Goal: Transaction & Acquisition: Obtain resource

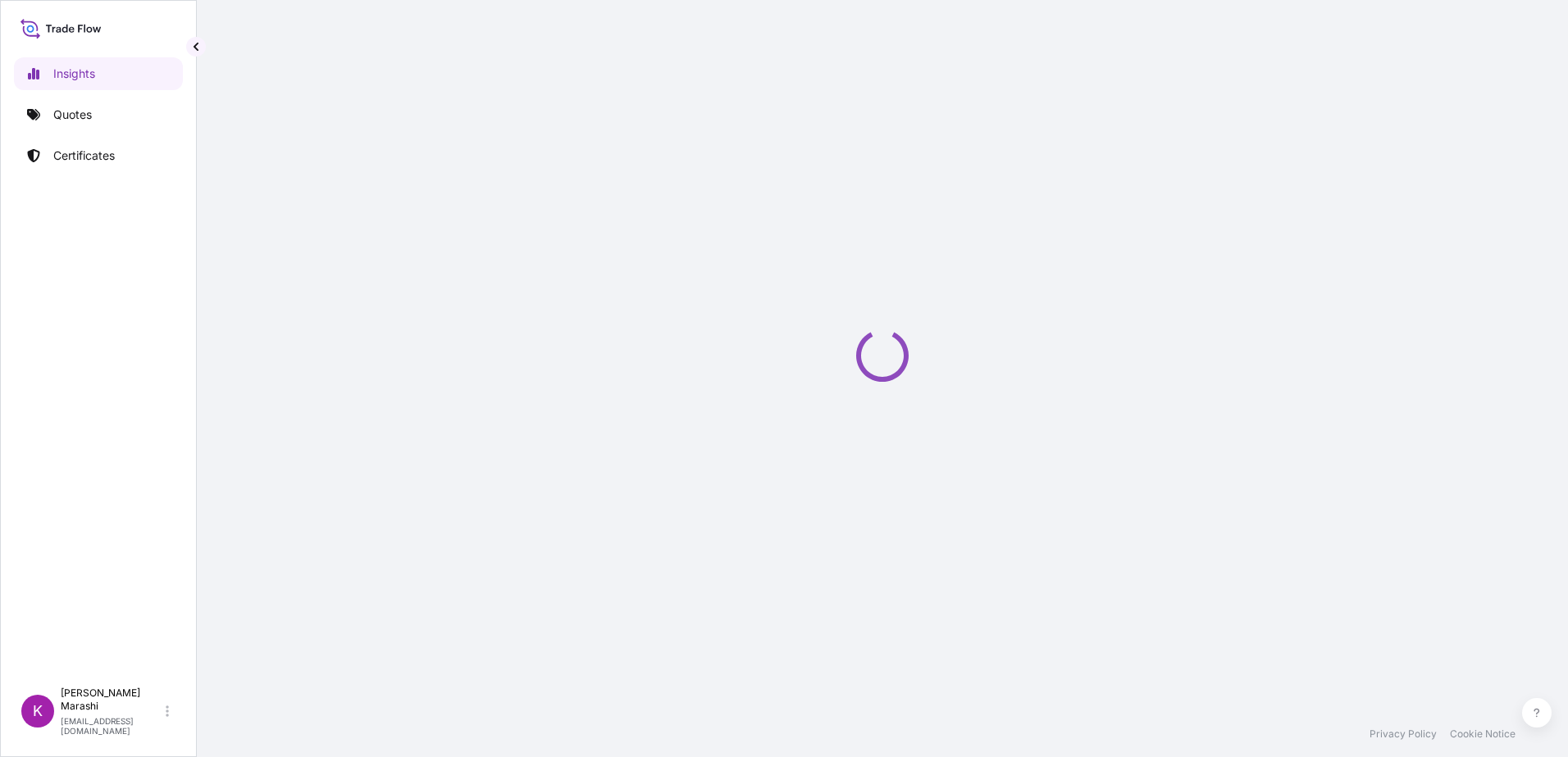
select select "2025"
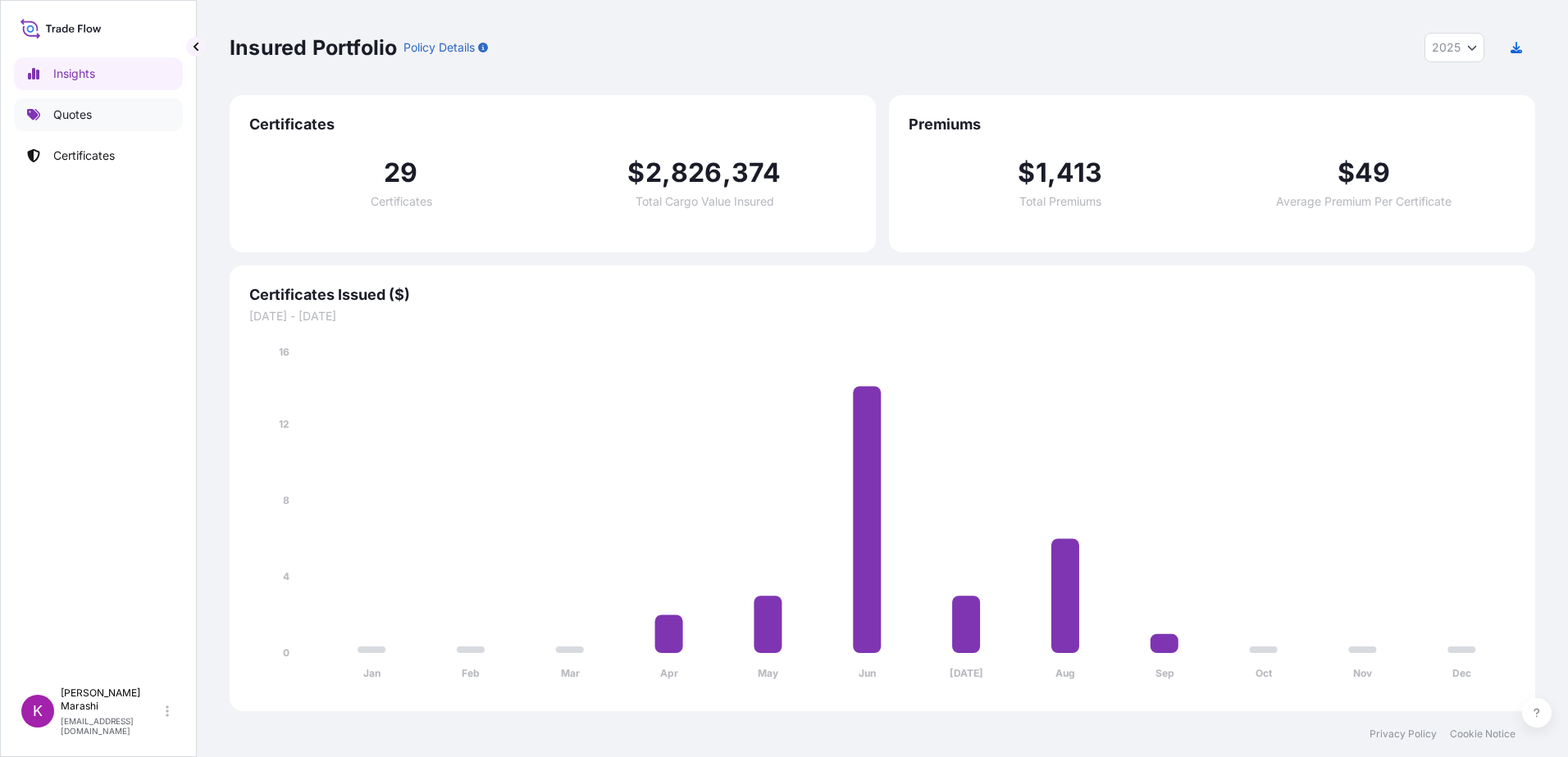
click at [85, 114] on p "Quotes" at bounding box center [72, 114] width 39 height 17
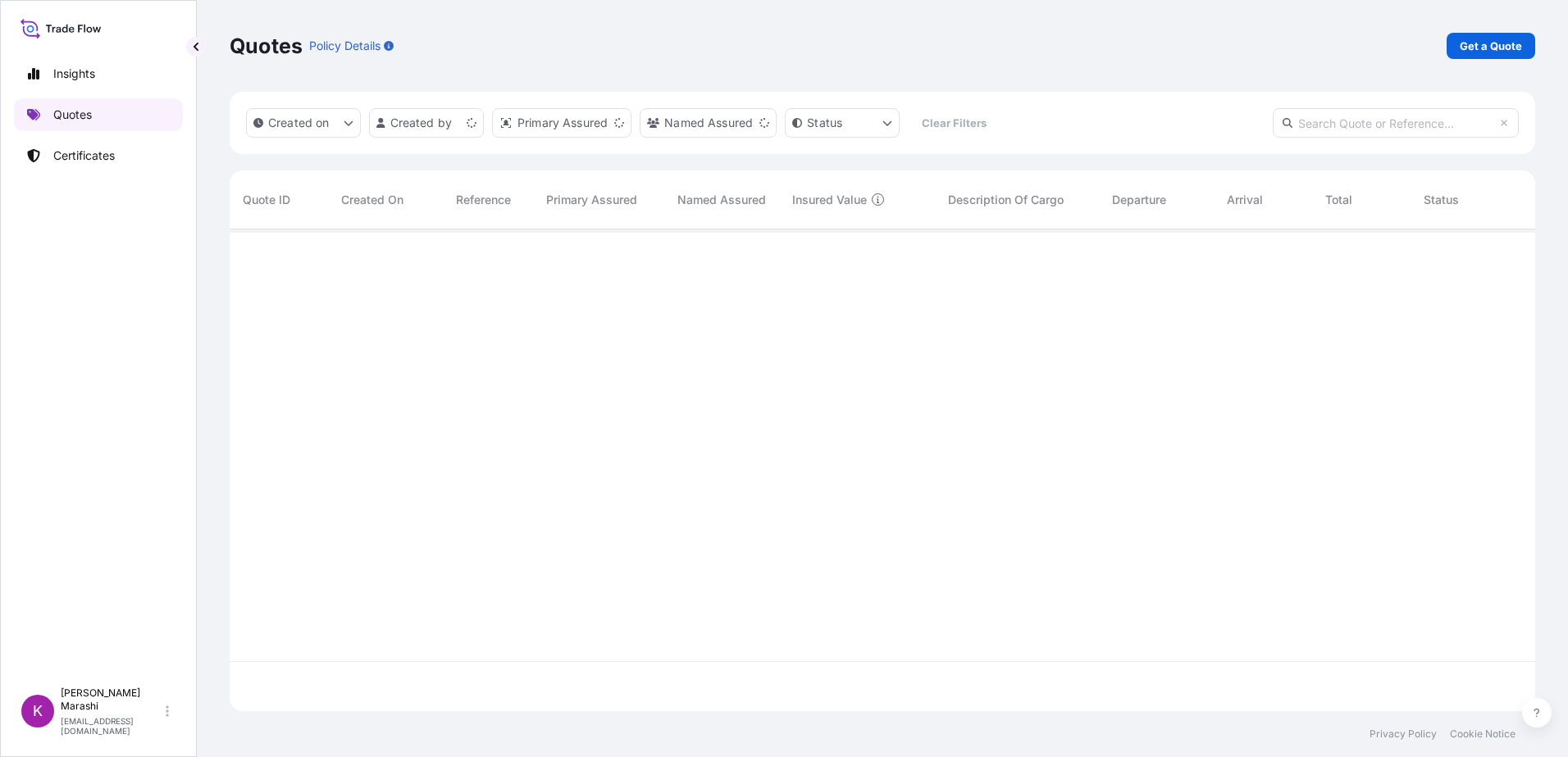
scroll to position [479, 1294]
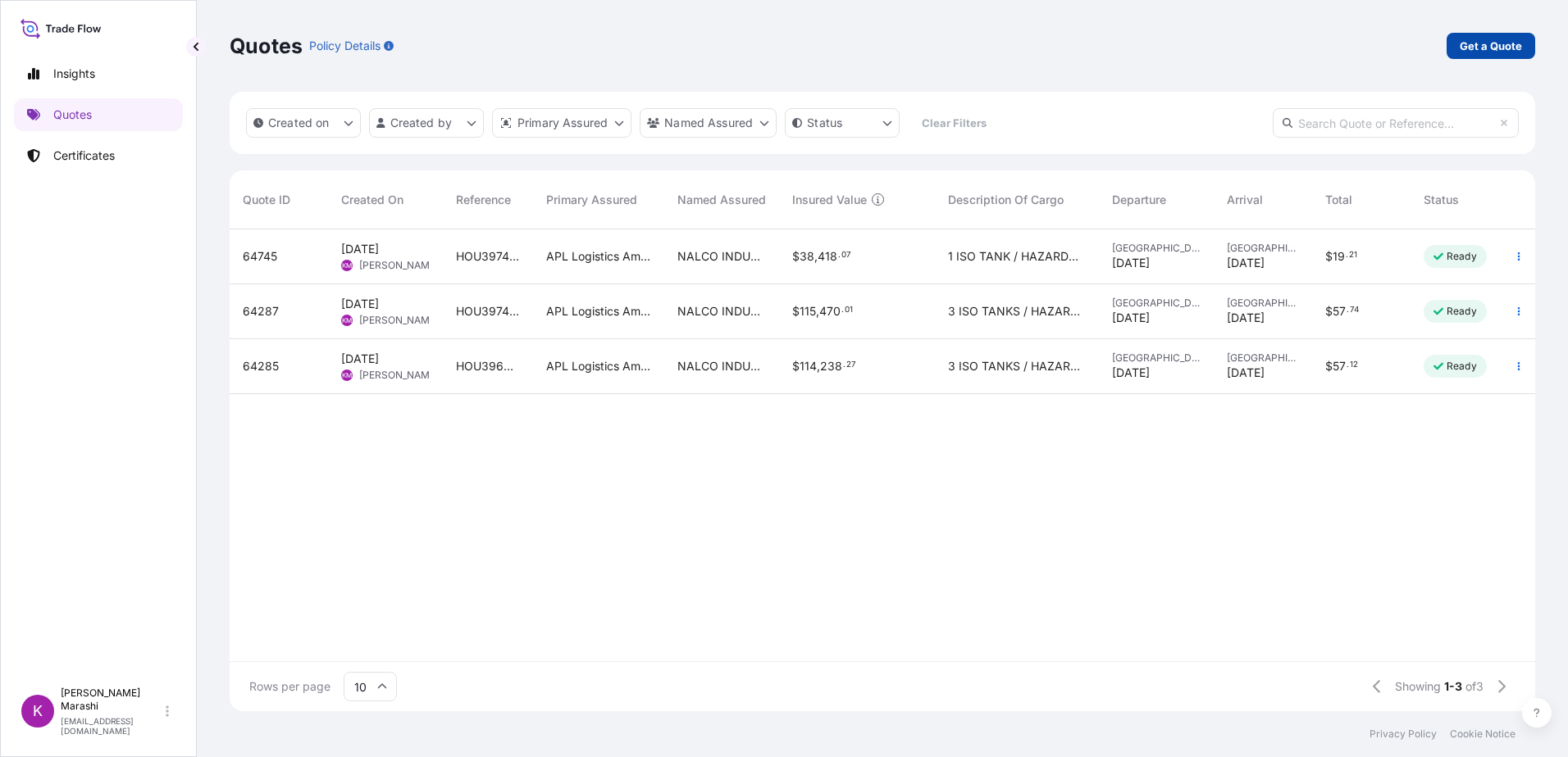
click at [1476, 45] on p "Get a Quote" at bounding box center [1490, 45] width 62 height 17
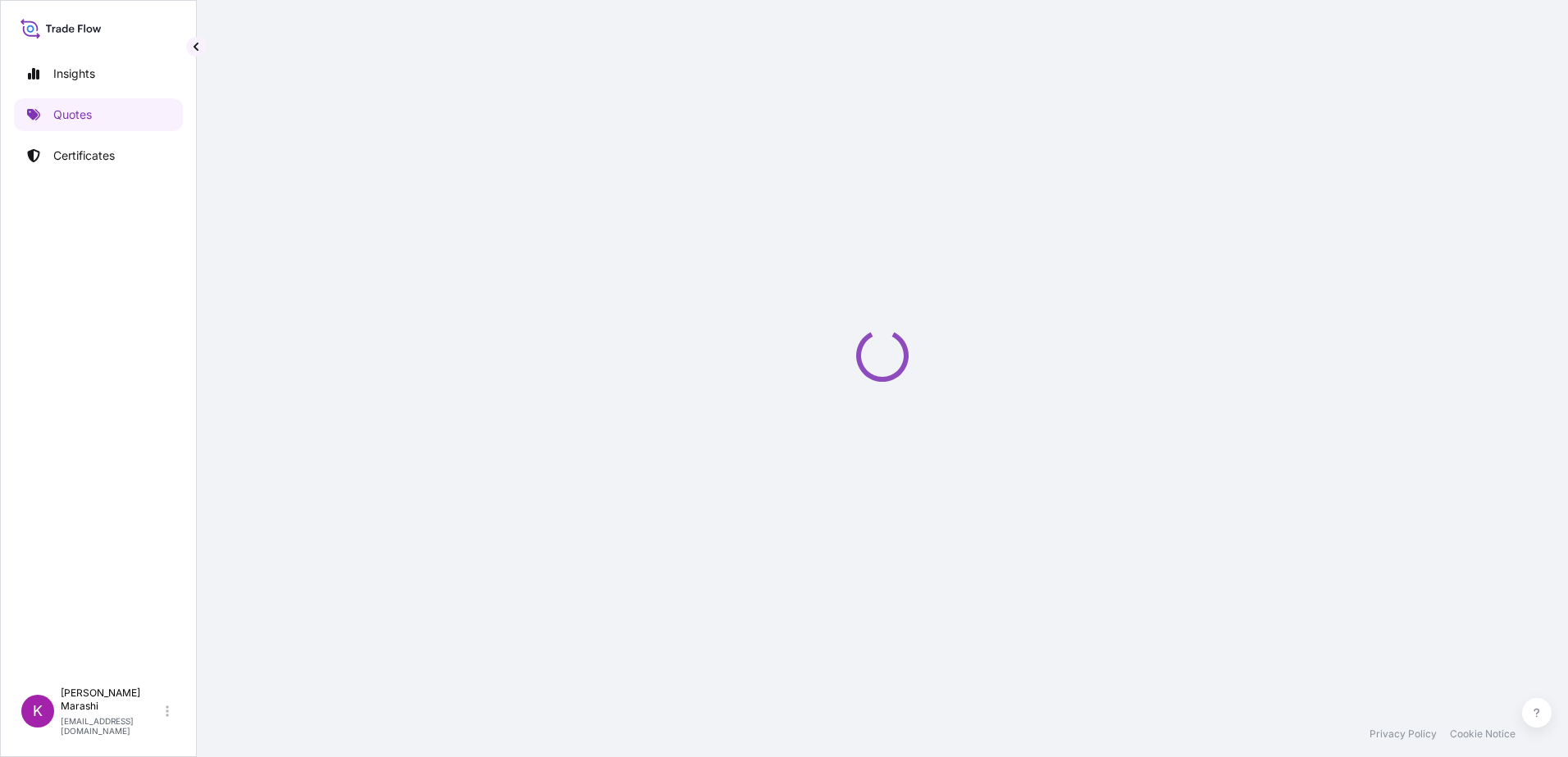
select select "Sea"
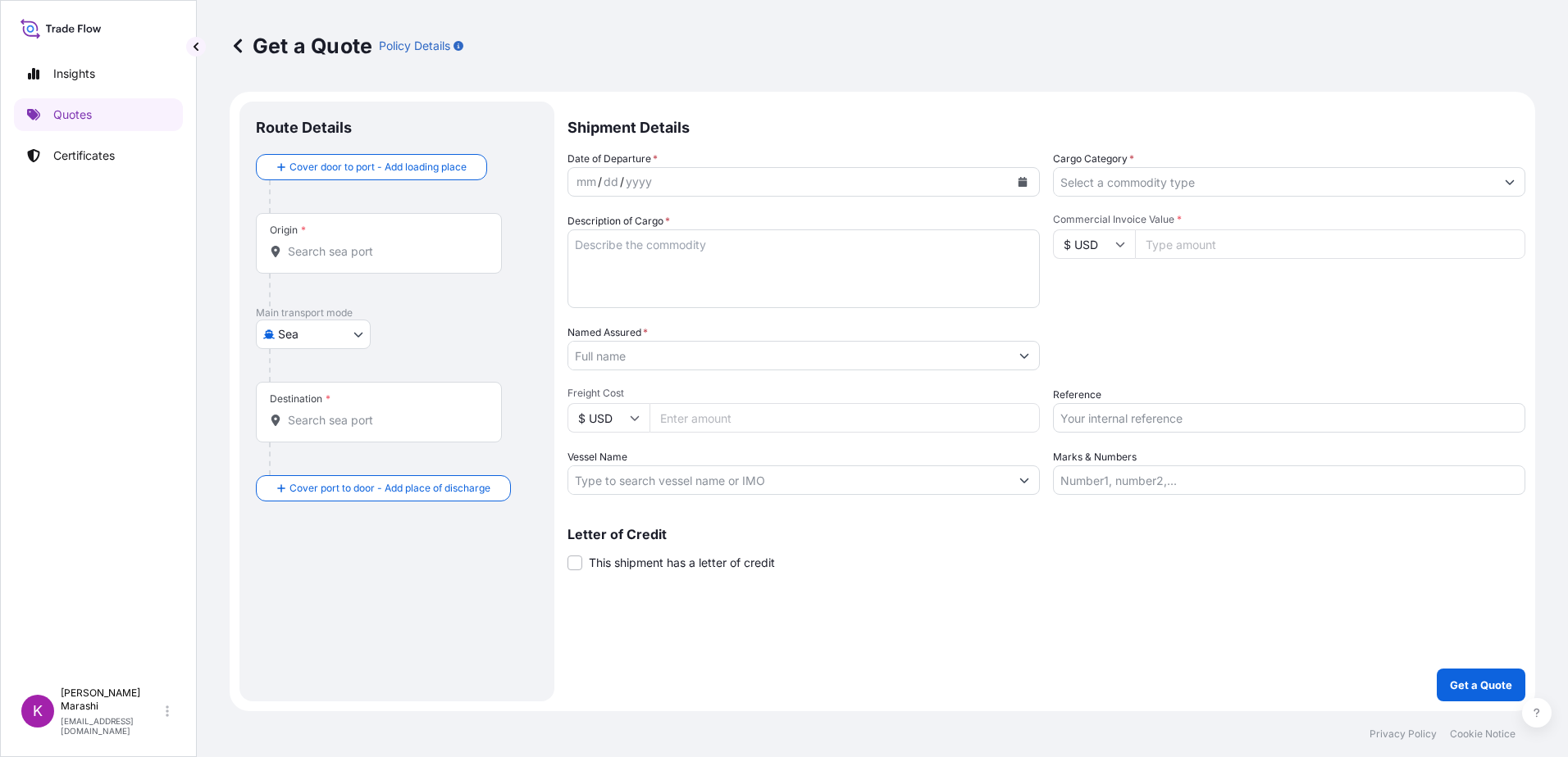
click at [354, 263] on div "Origin *" at bounding box center [378, 243] width 246 height 60
click at [354, 260] on input "Origin *" at bounding box center [384, 252] width 194 height 17
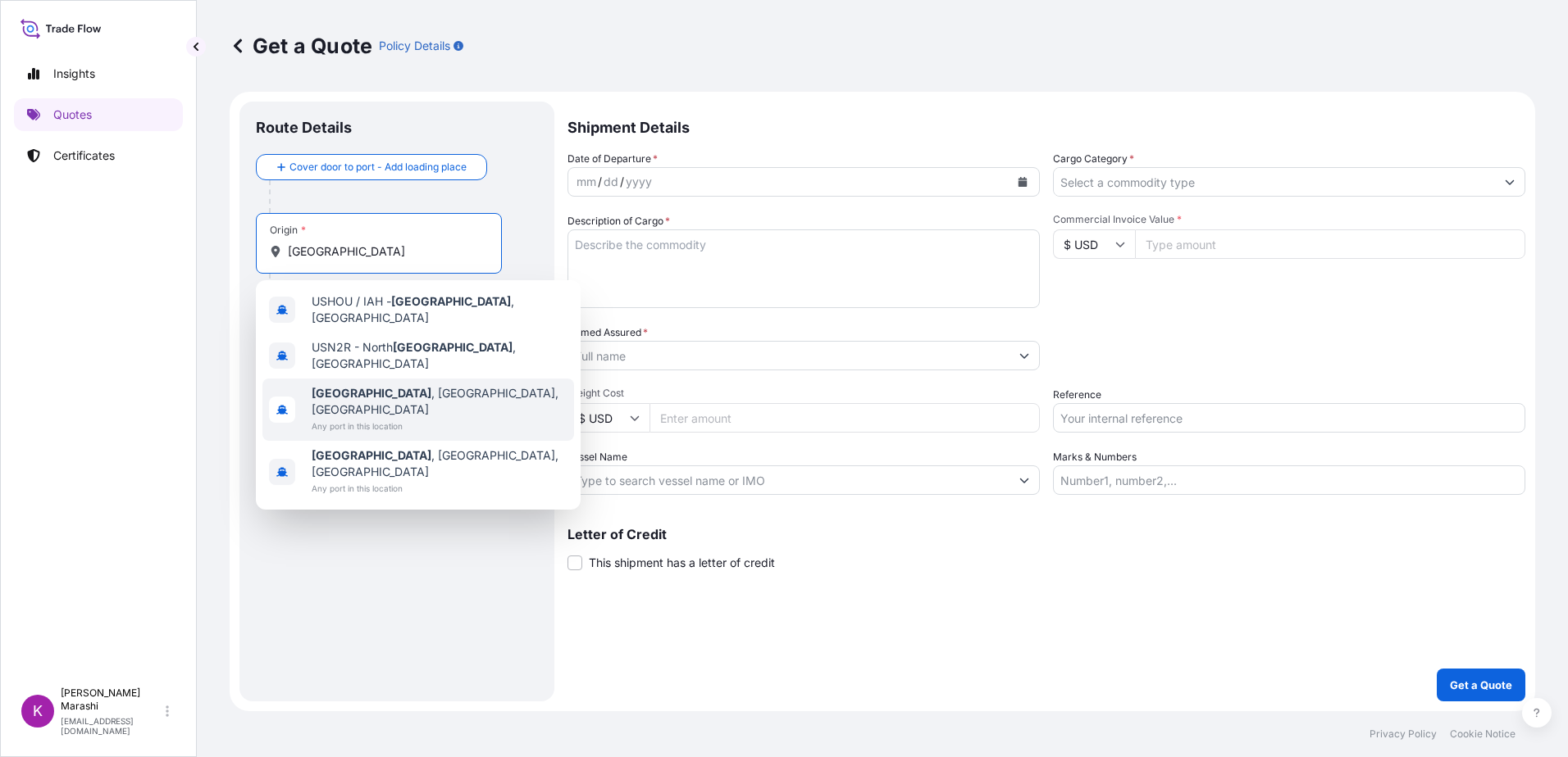
click at [387, 385] on span "[GEOGRAPHIC_DATA] , [GEOGRAPHIC_DATA], [GEOGRAPHIC_DATA]" at bounding box center [439, 401] width 256 height 33
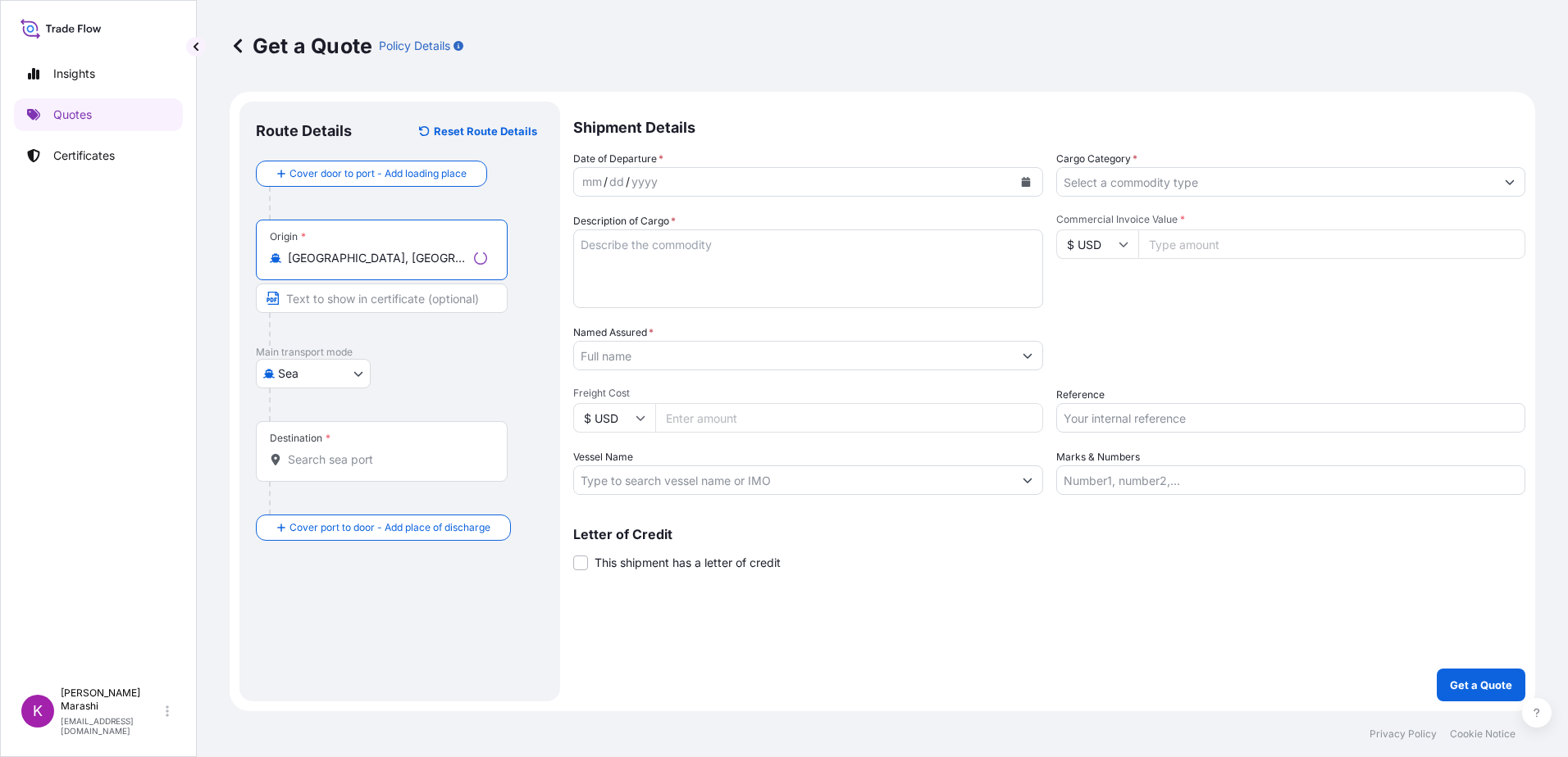
type input "[GEOGRAPHIC_DATA], [GEOGRAPHIC_DATA], [GEOGRAPHIC_DATA]"
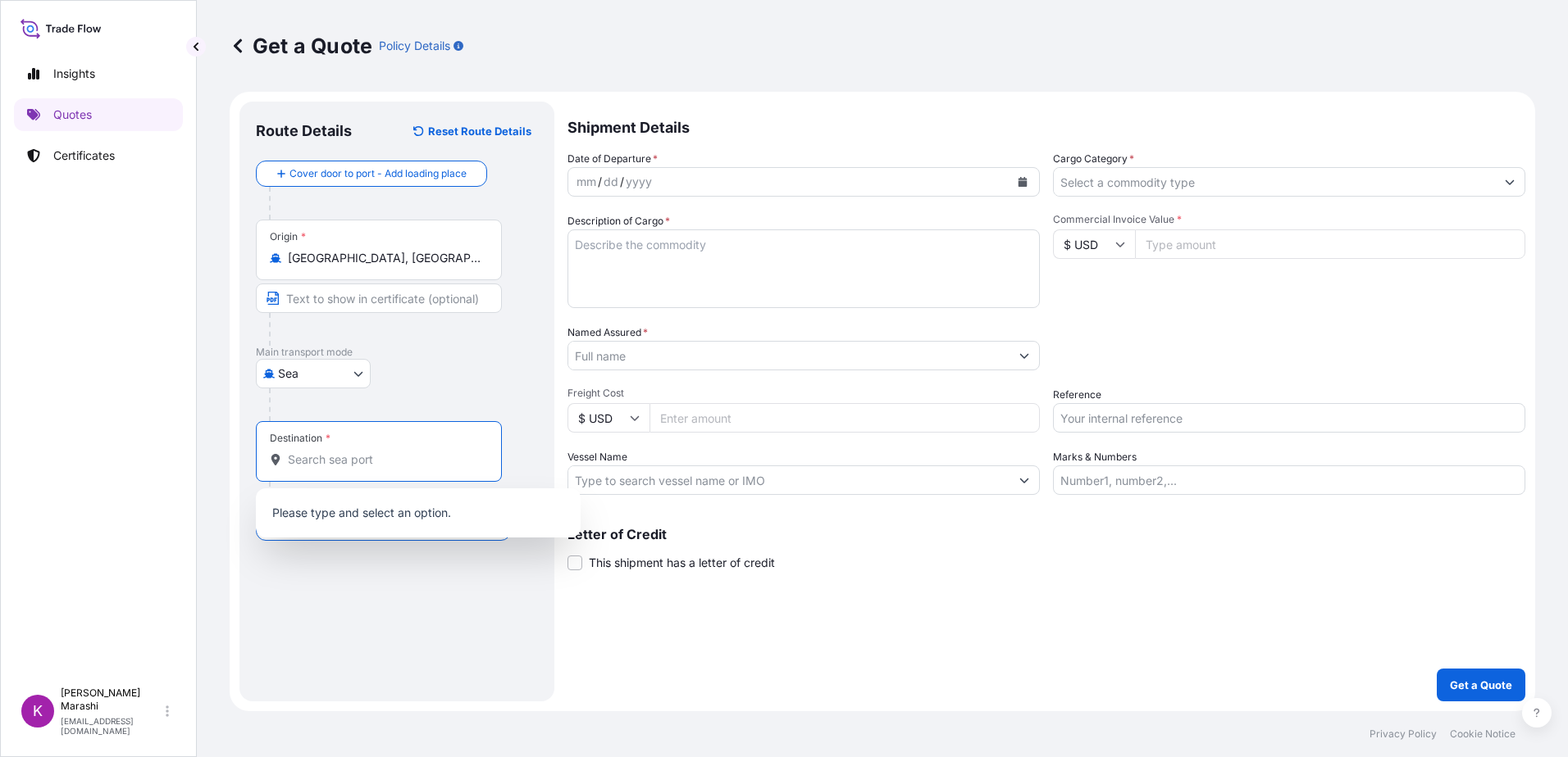
click at [305, 467] on input "Destination *" at bounding box center [384, 460] width 194 height 17
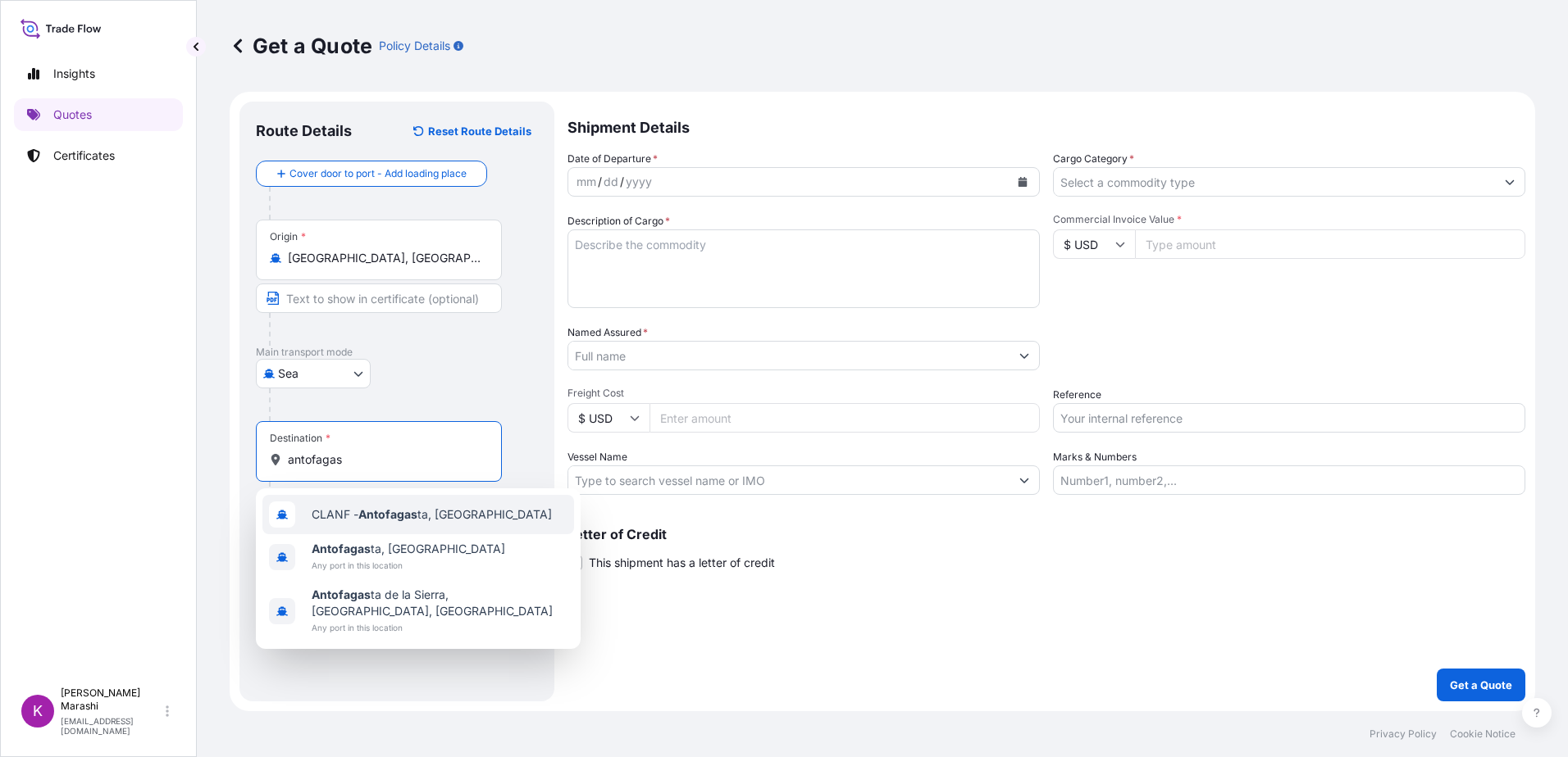
click at [435, 512] on span "CLANF - Antofagas ta, [GEOGRAPHIC_DATA]" at bounding box center [431, 514] width 240 height 17
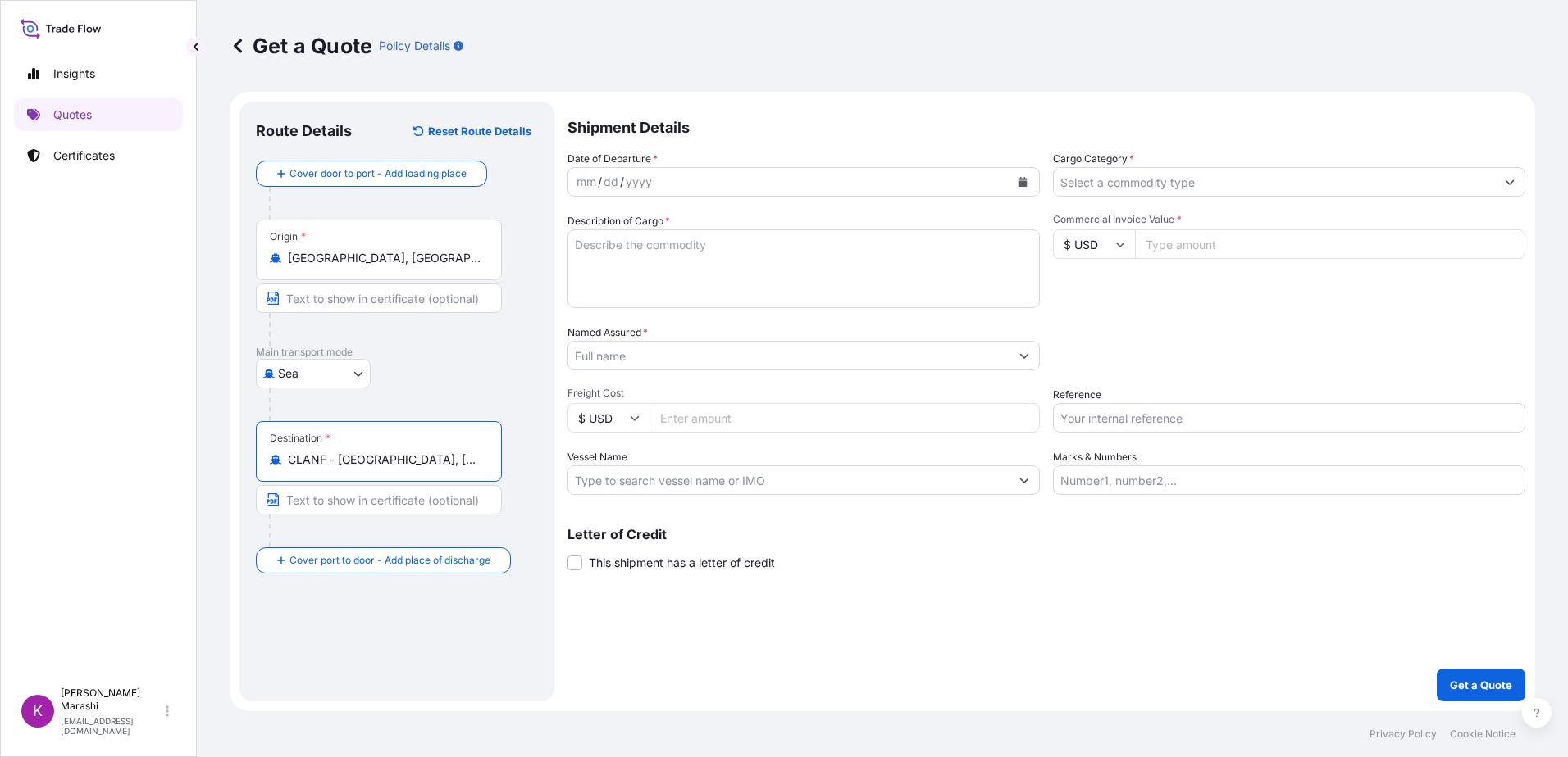
click at [442, 458] on input "CLANF - [GEOGRAPHIC_DATA], [GEOGRAPHIC_DATA]" at bounding box center [384, 460] width 194 height 17
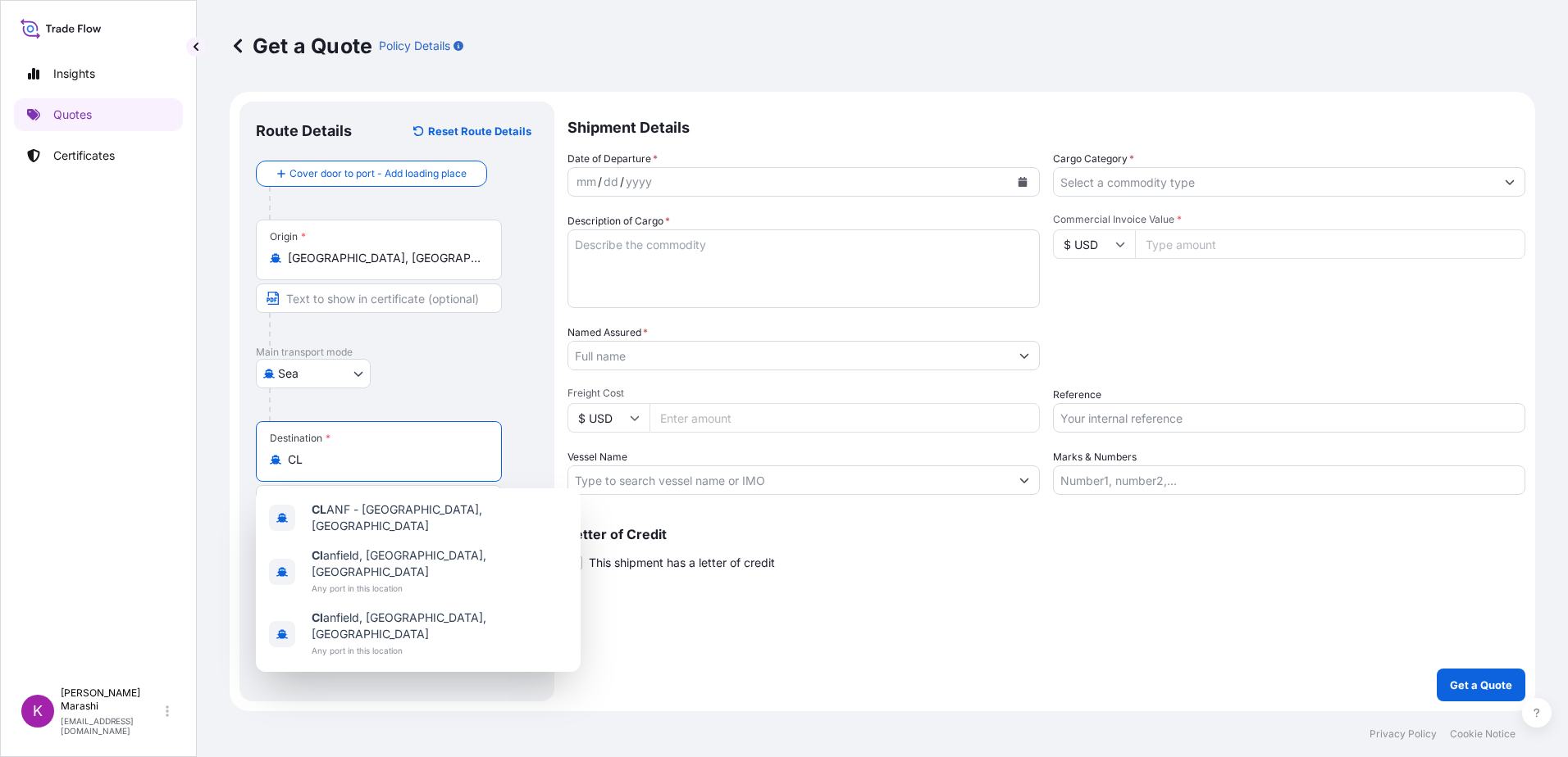
type input "C"
click at [451, 467] on input "CLANF - [GEOGRAPHIC_DATA], [GEOGRAPHIC_DATA]" at bounding box center [384, 460] width 194 height 17
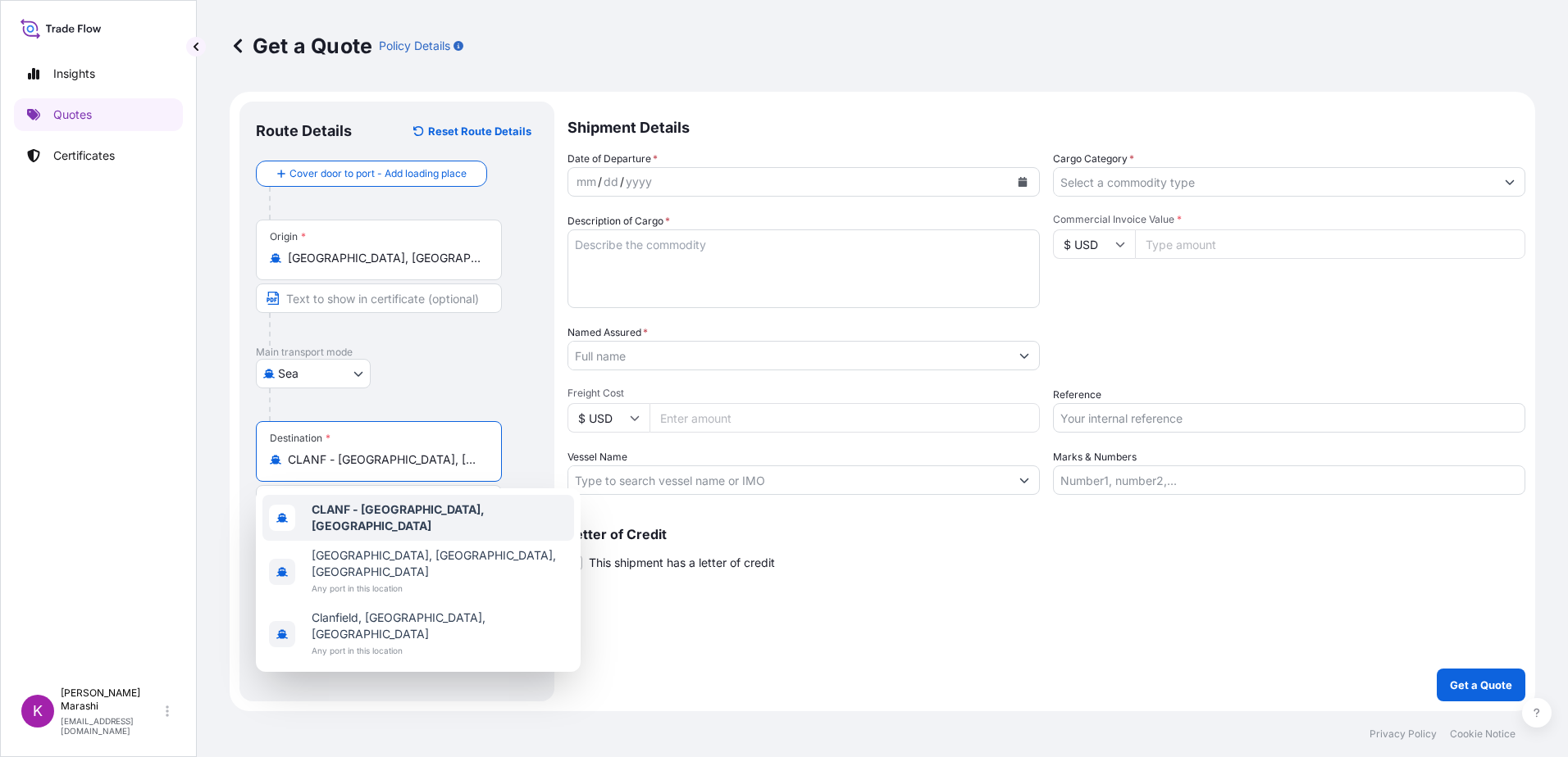
click at [435, 453] on input "CLANF - [GEOGRAPHIC_DATA], [GEOGRAPHIC_DATA]" at bounding box center [384, 460] width 194 height 17
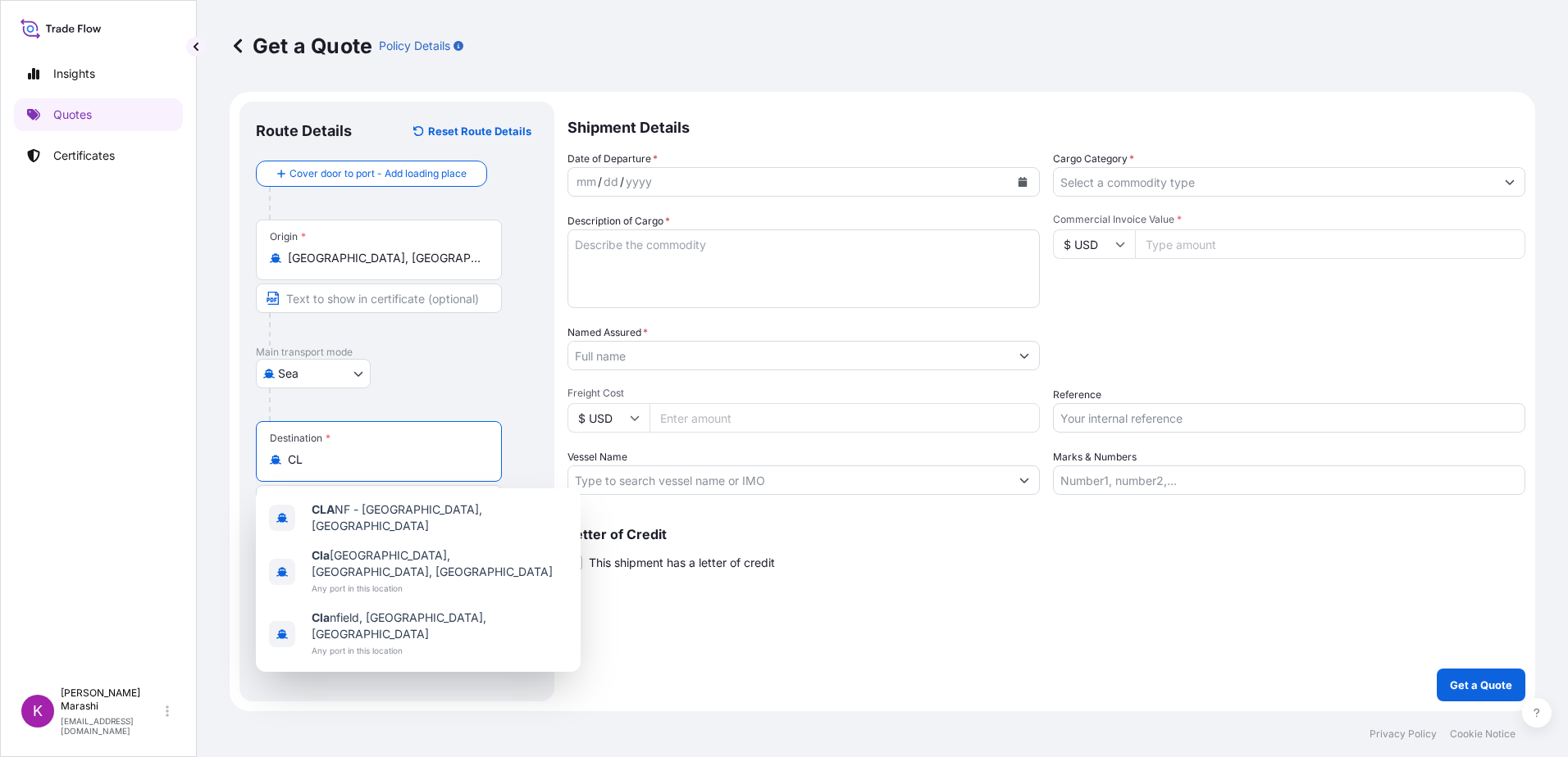
type input "C"
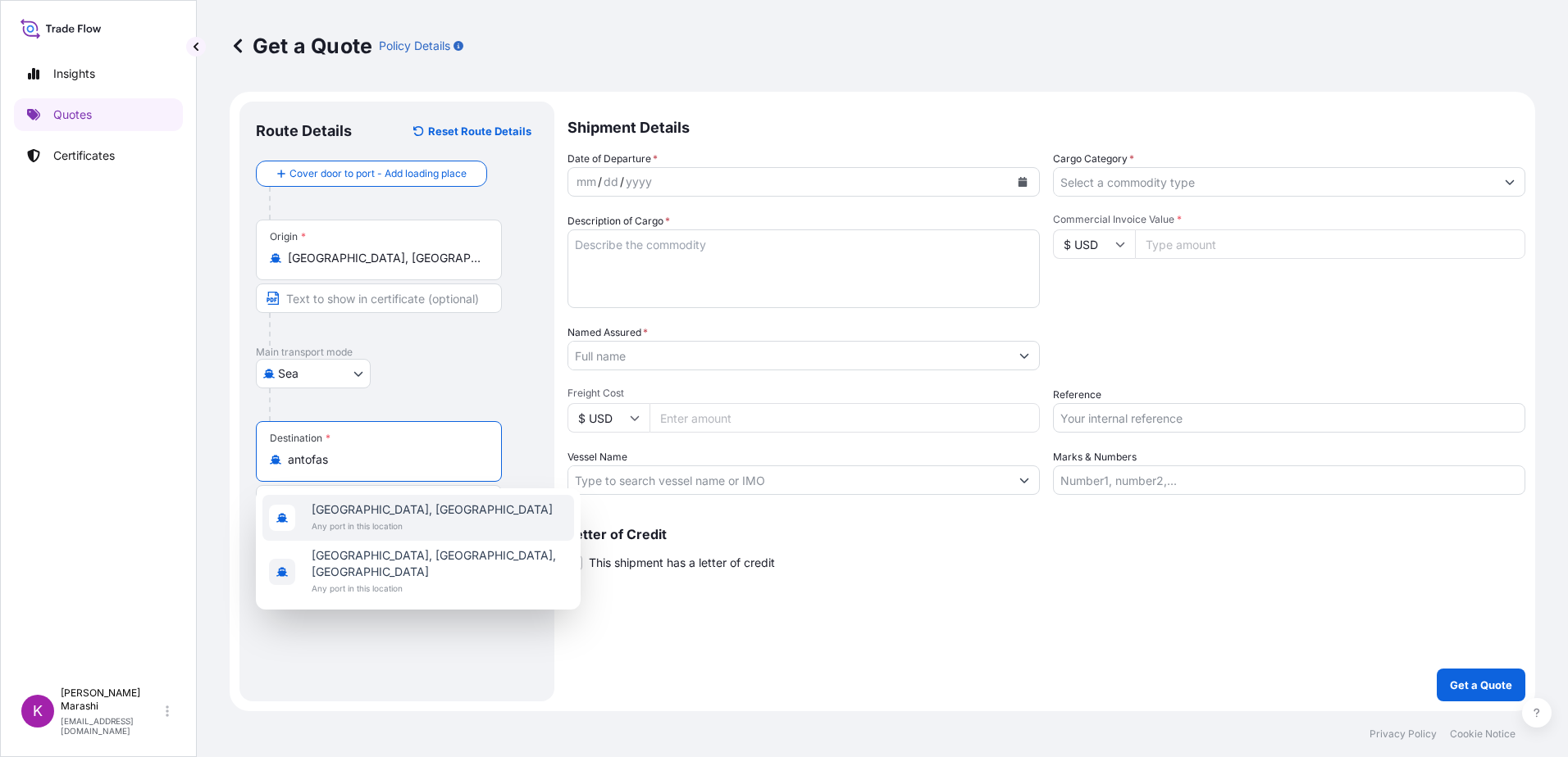
click at [374, 521] on span "Any port in this location" at bounding box center [432, 526] width 241 height 17
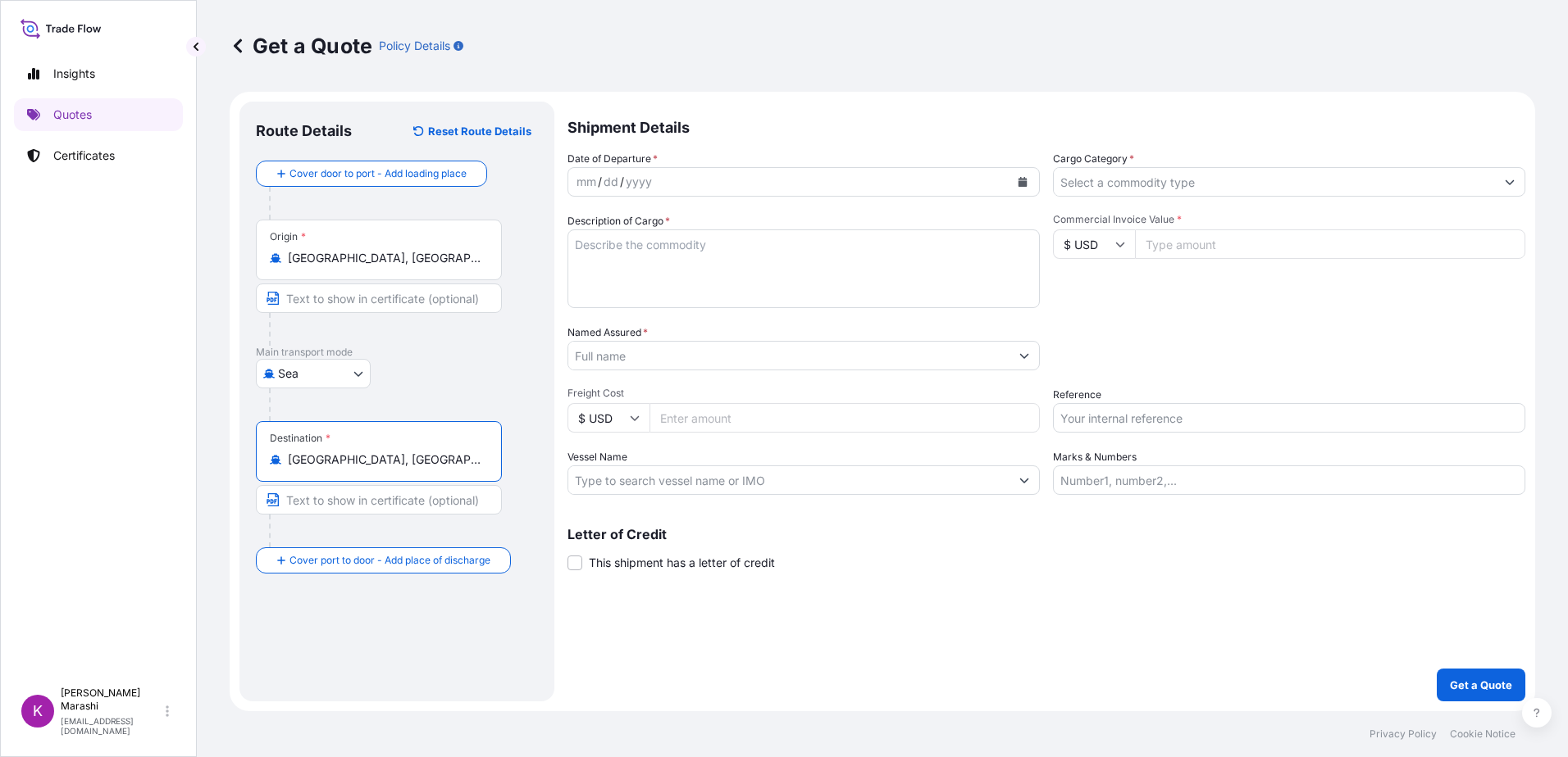
type input "[GEOGRAPHIC_DATA], [GEOGRAPHIC_DATA]"
click at [1015, 173] on button "Calendar" at bounding box center [1022, 182] width 27 height 27
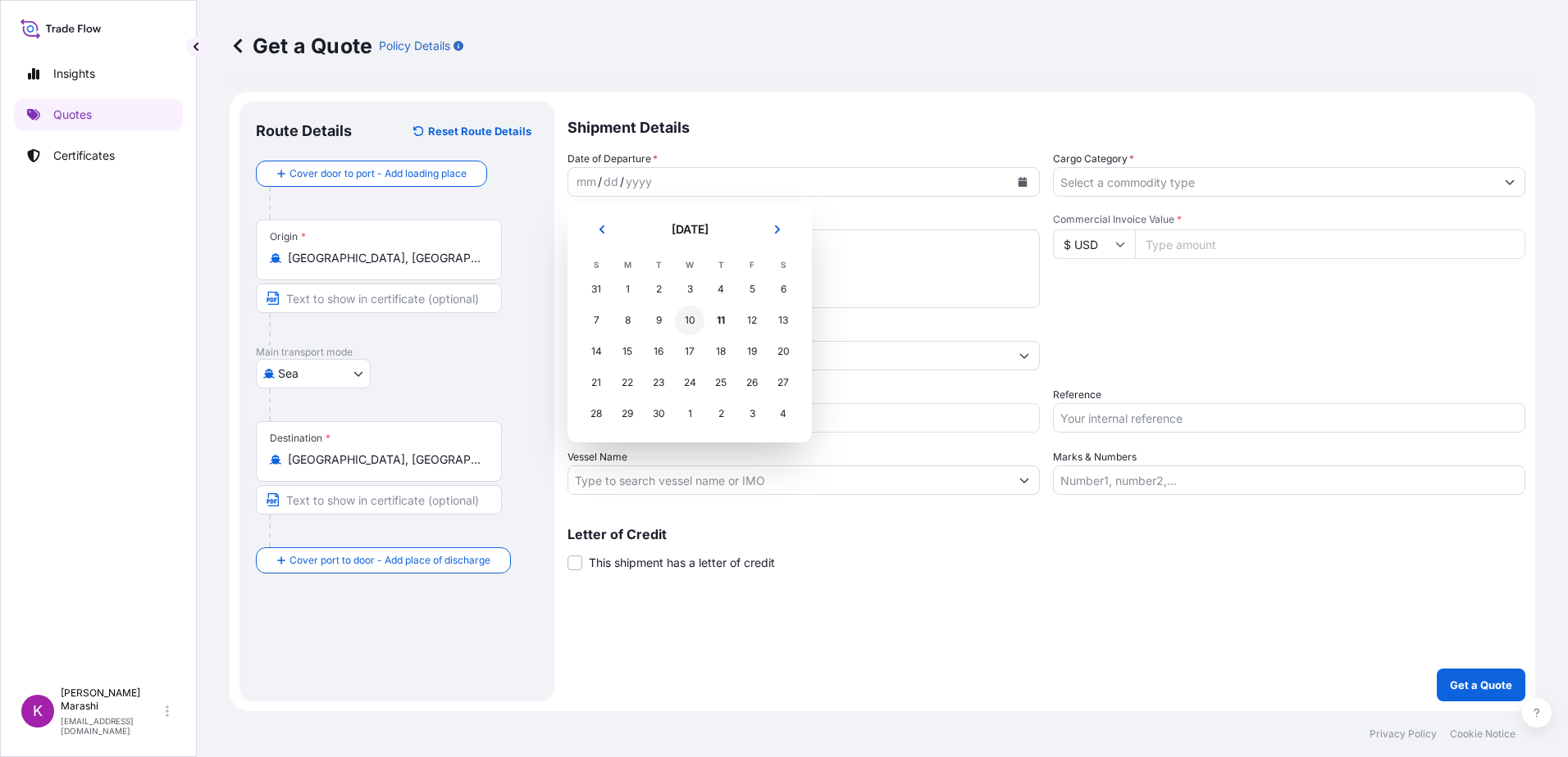
click at [688, 319] on div "10" at bounding box center [689, 321] width 30 height 30
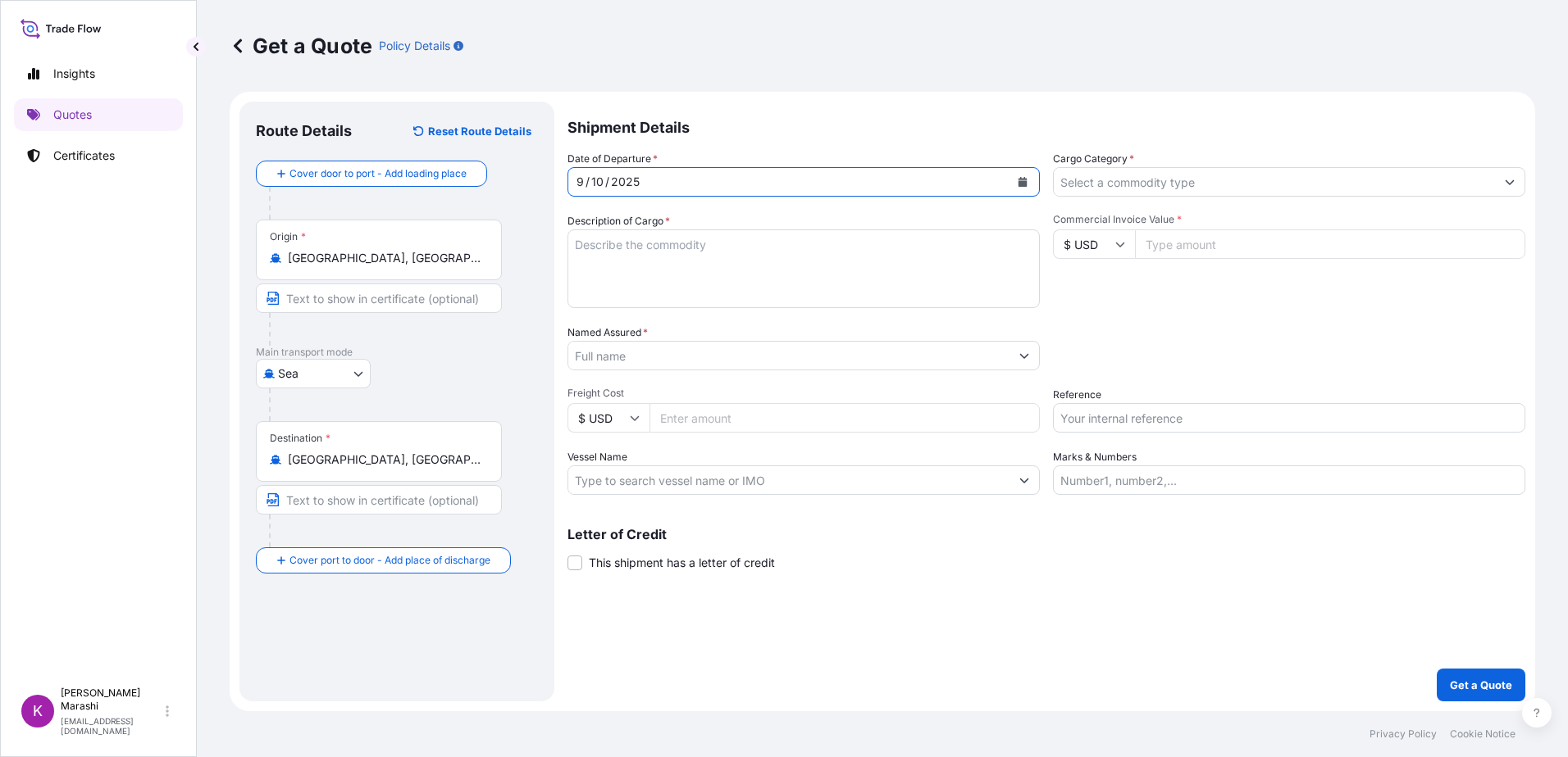
click at [1506, 182] on icon "Show suggestions" at bounding box center [1510, 183] width 9 height 5
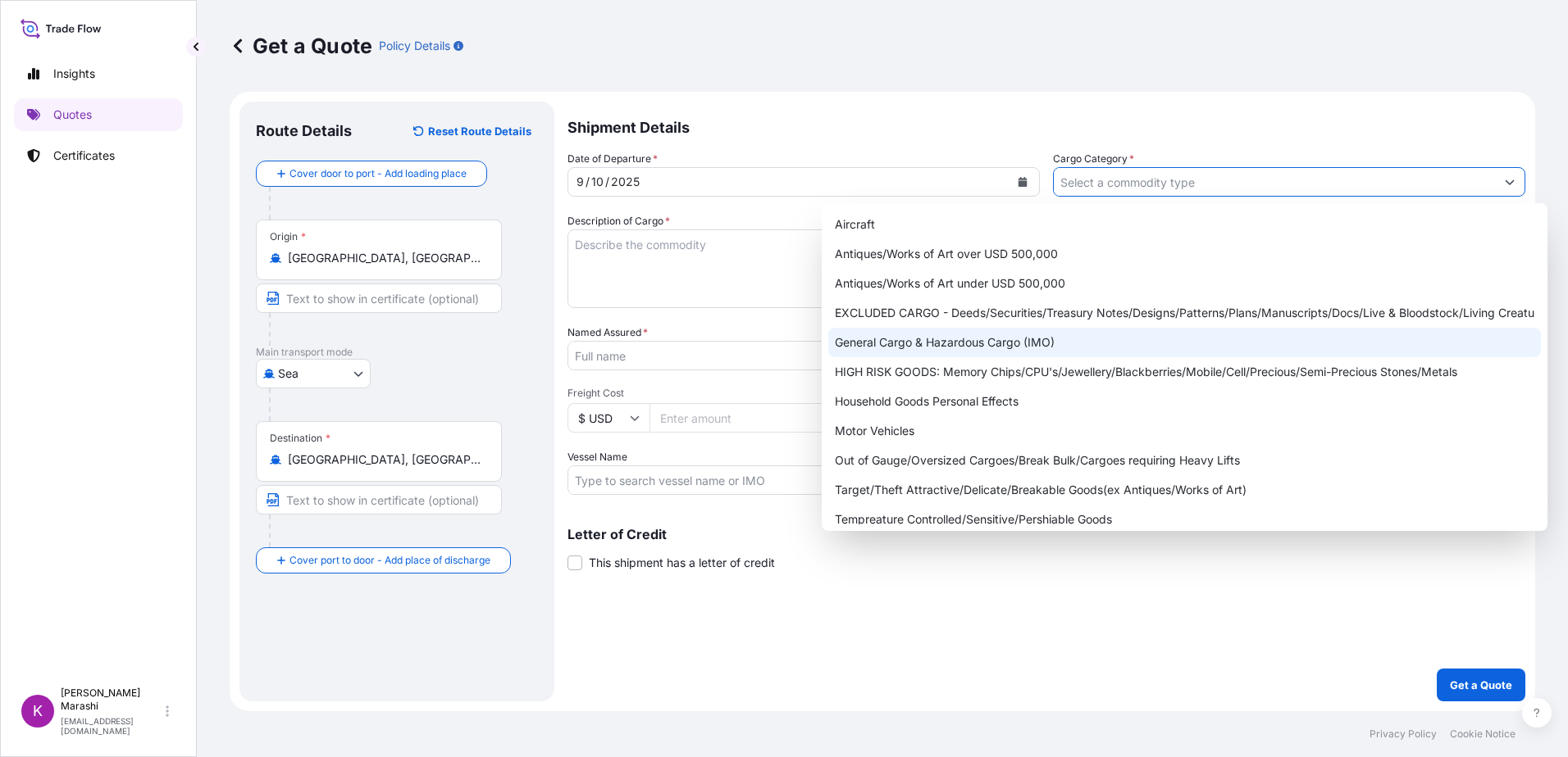
click at [1010, 341] on div "General Cargo & Hazardous Cargo (IMO)" at bounding box center [1185, 342] width 713 height 30
type input "General Cargo & Hazardous Cargo (IMO)"
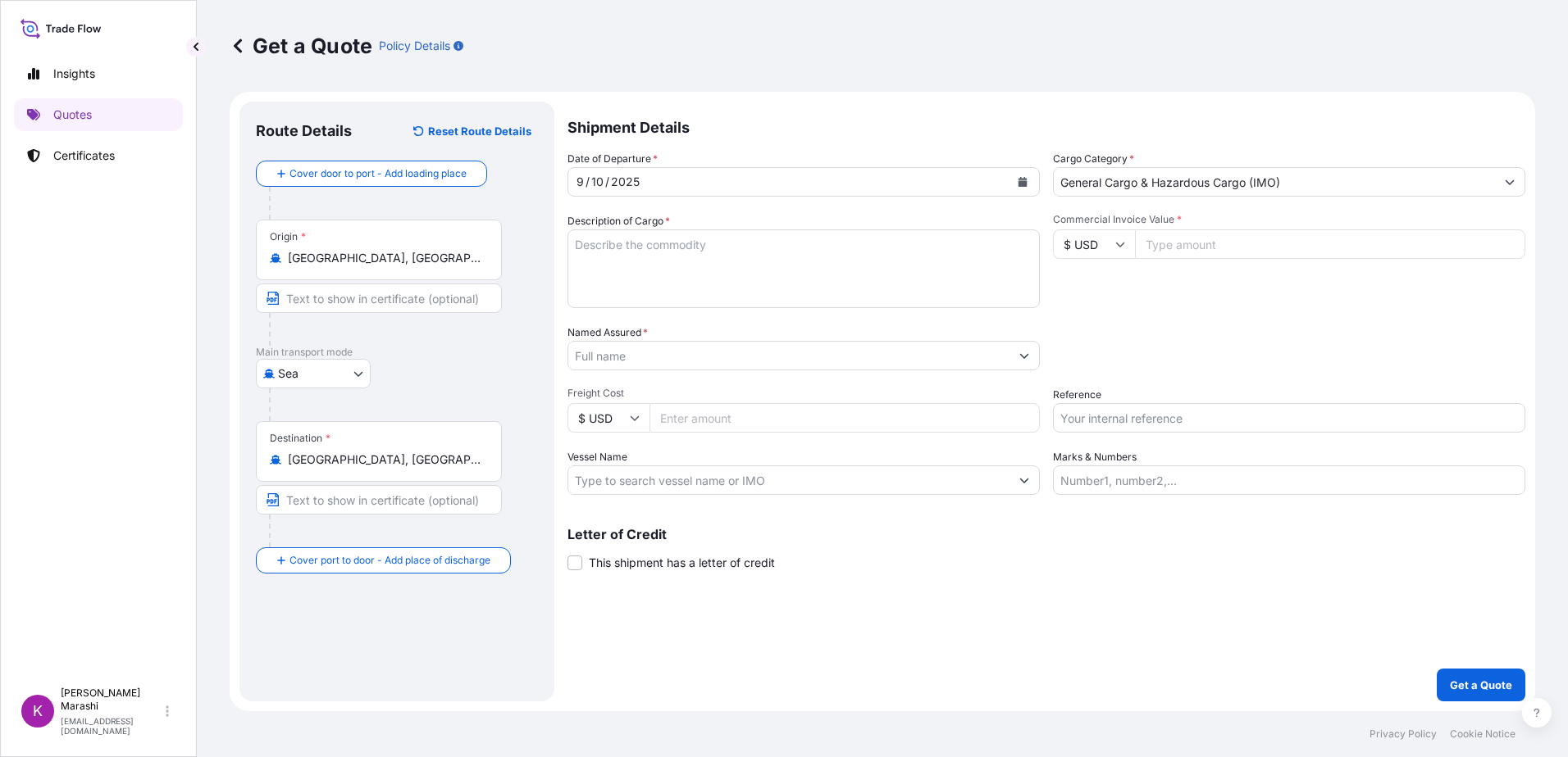
click at [575, 252] on textarea "Description of Cargo *" at bounding box center [804, 269] width 472 height 79
click at [734, 238] on textarea "3 ISO TANKS / HAZARDOUS" at bounding box center [804, 269] width 472 height 79
click at [662, 260] on textarea "3 ISO TANKS / HAZARDOUS HAPAG BKG #" at bounding box center [804, 269] width 472 height 79
paste textarea "59137008"
drag, startPoint x: 704, startPoint y: 264, endPoint x: 712, endPoint y: 267, distance: 8.5
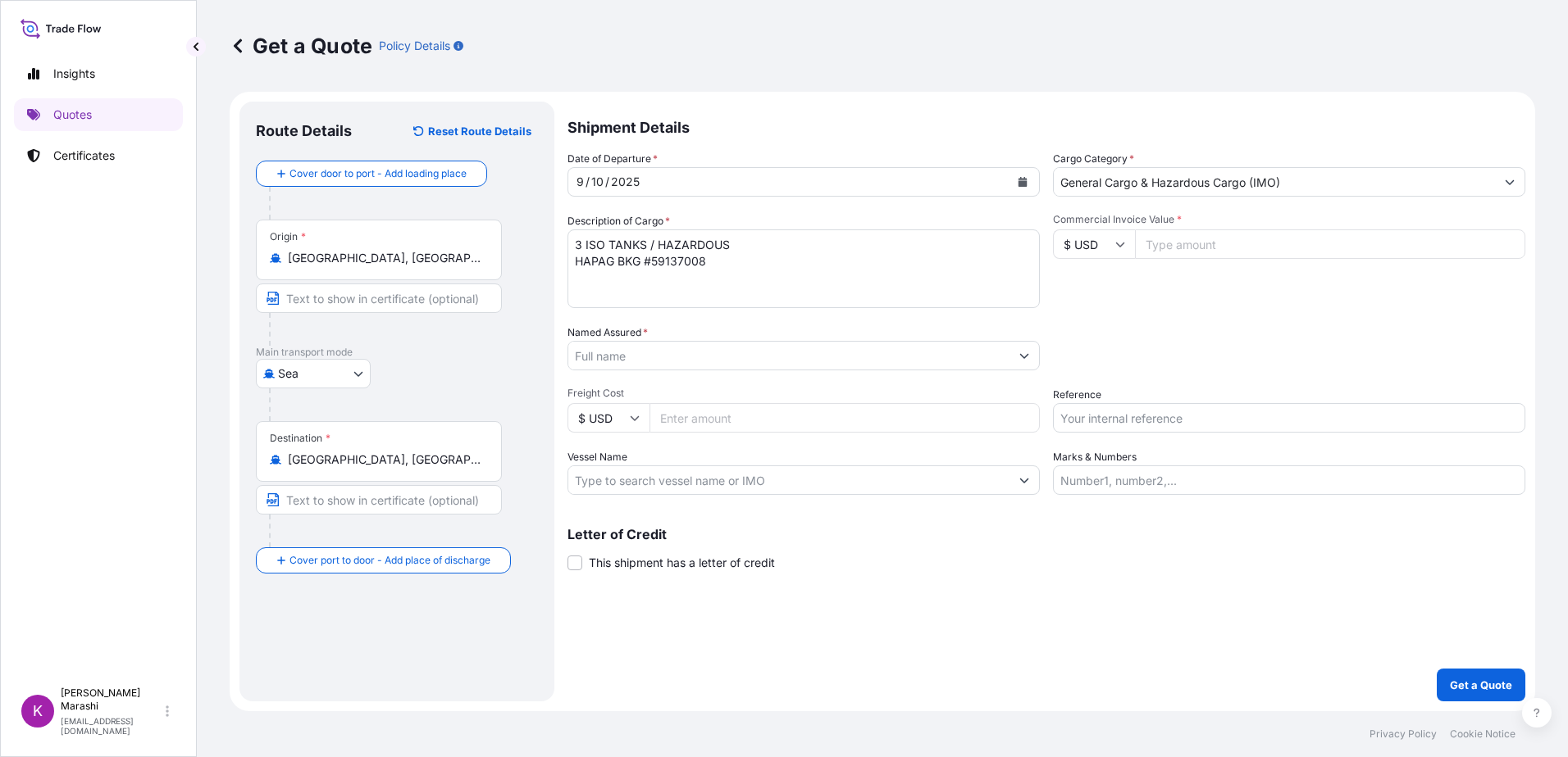
click at [704, 264] on textarea "3 ISO TANKS / HAZARDOUS HAPAG BKG #59137008" at bounding box center [804, 269] width 472 height 79
click at [775, 262] on textarea "3 ISO TANKS / HAZARDOUS HAPAG BKG #59137008 APL BKG #" at bounding box center [804, 269] width 472 height 79
click at [812, 262] on textarea "3 ISO TANKS / HAZARDOUS HAPAG BKG #59137008 APL BKG #397442" at bounding box center [804, 269] width 472 height 79
click at [602, 274] on textarea "3 ISO TANKS / HAZARDOUS HAPAG BKG #59137008 APL BKG #397442 PO" at bounding box center [804, 269] width 472 height 79
paste textarea "4505042434"
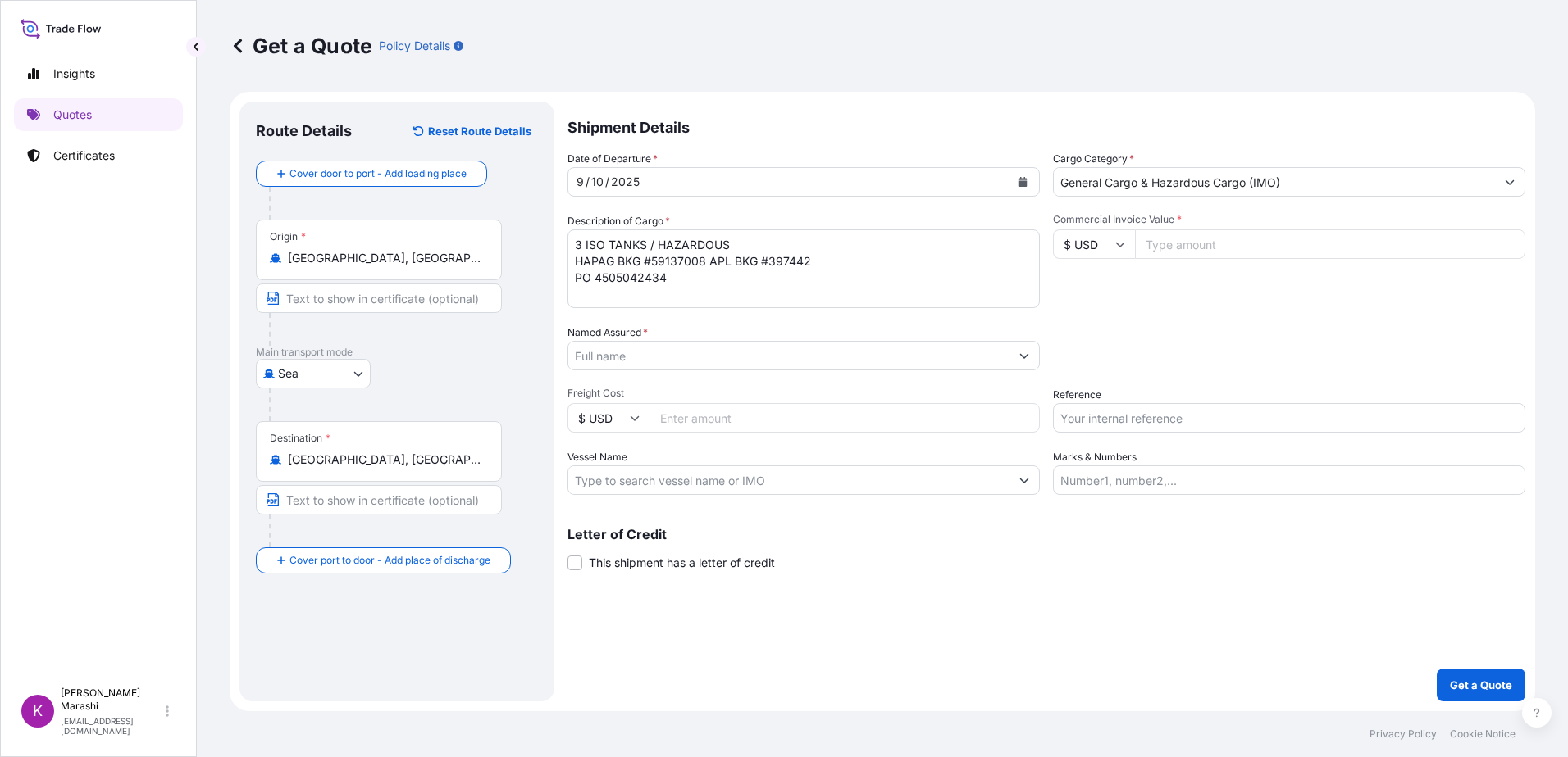
click at [602, 290] on textarea "3 ISO TANKS / HAZARDOUS HAPAG BKG #59137008 APL BKG #397442 PO 4505042434" at bounding box center [804, 269] width 472 height 79
click at [593, 278] on textarea "3 ISO TANKS / HAZARDOUS HAPAG BKG #59137008 APL BKG #397442 PO 4505042434" at bounding box center [804, 269] width 472 height 79
click at [684, 285] on textarea "3 ISO TANKS / HAZARDOUS HAPAG BKG #59137008 APL BKG #397442 PO #4505042434" at bounding box center [804, 269] width 472 height 79
click at [723, 275] on textarea "3 ISO TANKS / HAZARDOUS HAPAG BKG #59137008 APL BKG #397442 PO #4505042434 CTR #" at bounding box center [804, 269] width 472 height 79
paste textarea "CRXU8685727"
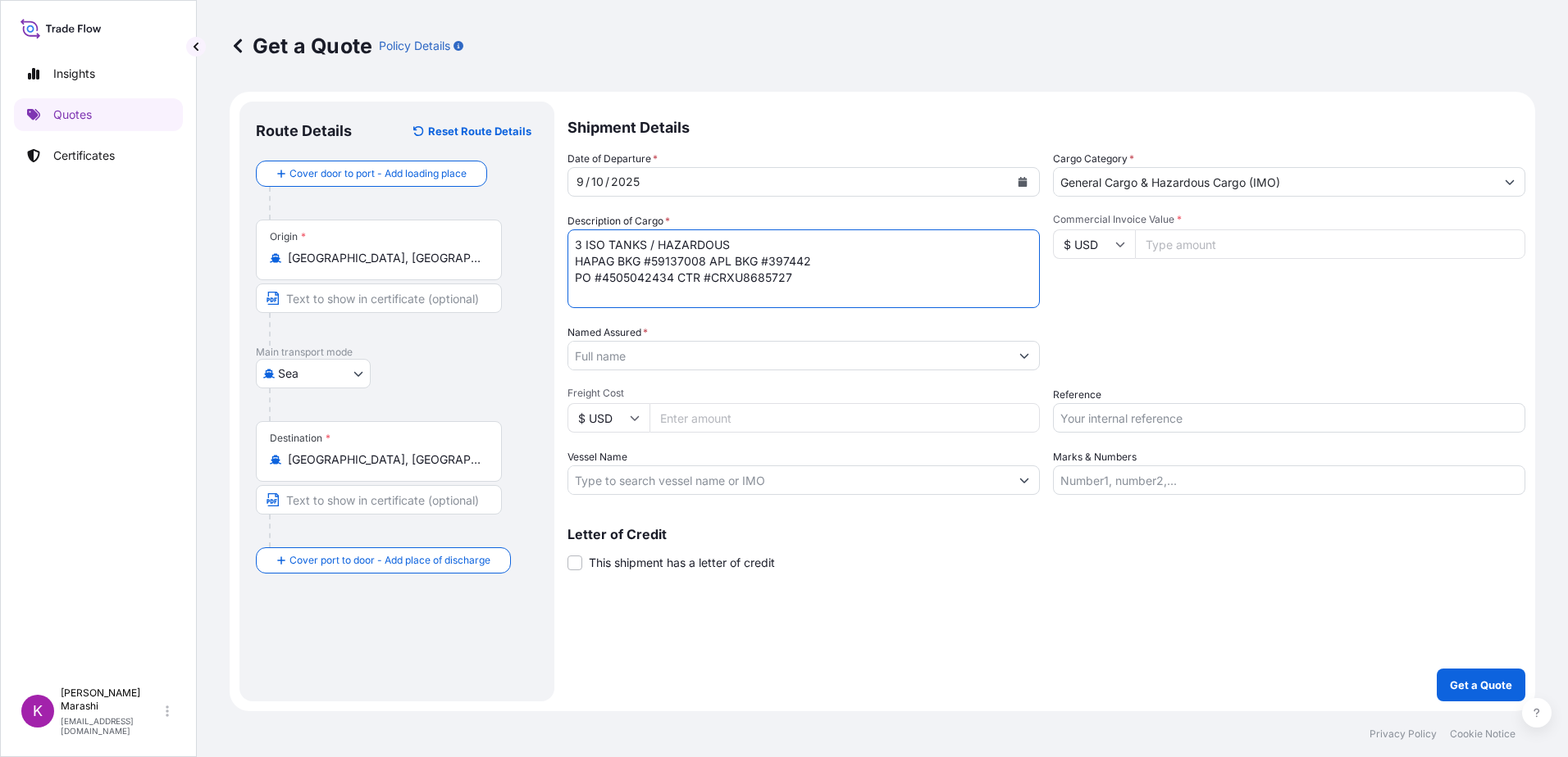
click at [796, 278] on textarea "3 ISO TANKS / HAZARDOUS HAPAG BKG #59137008 APL BKG #397442 PO #4505042434 CTR …" at bounding box center [804, 269] width 472 height 79
click at [621, 292] on textarea "3 ISO TANKS / HAZARDOUS HAPAG BKG #59137008 APL BKG #397442 PO #4505042434 CTR …" at bounding box center [804, 269] width 472 height 79
drag, startPoint x: 664, startPoint y: 297, endPoint x: 681, endPoint y: 297, distance: 17.0
click at [666, 297] on textarea "3 ISO TANKS / HAZARDOUS HAPAG BKG #59137008 APL BKG #397442 PO #4505042434 CTR …" at bounding box center [804, 269] width 472 height 79
click at [704, 295] on textarea "3 ISO TANKS / HAZARDOUS HAPAG BKG #59137008 APL BKG #397442 PO #4505042434 CTR …" at bounding box center [804, 269] width 472 height 79
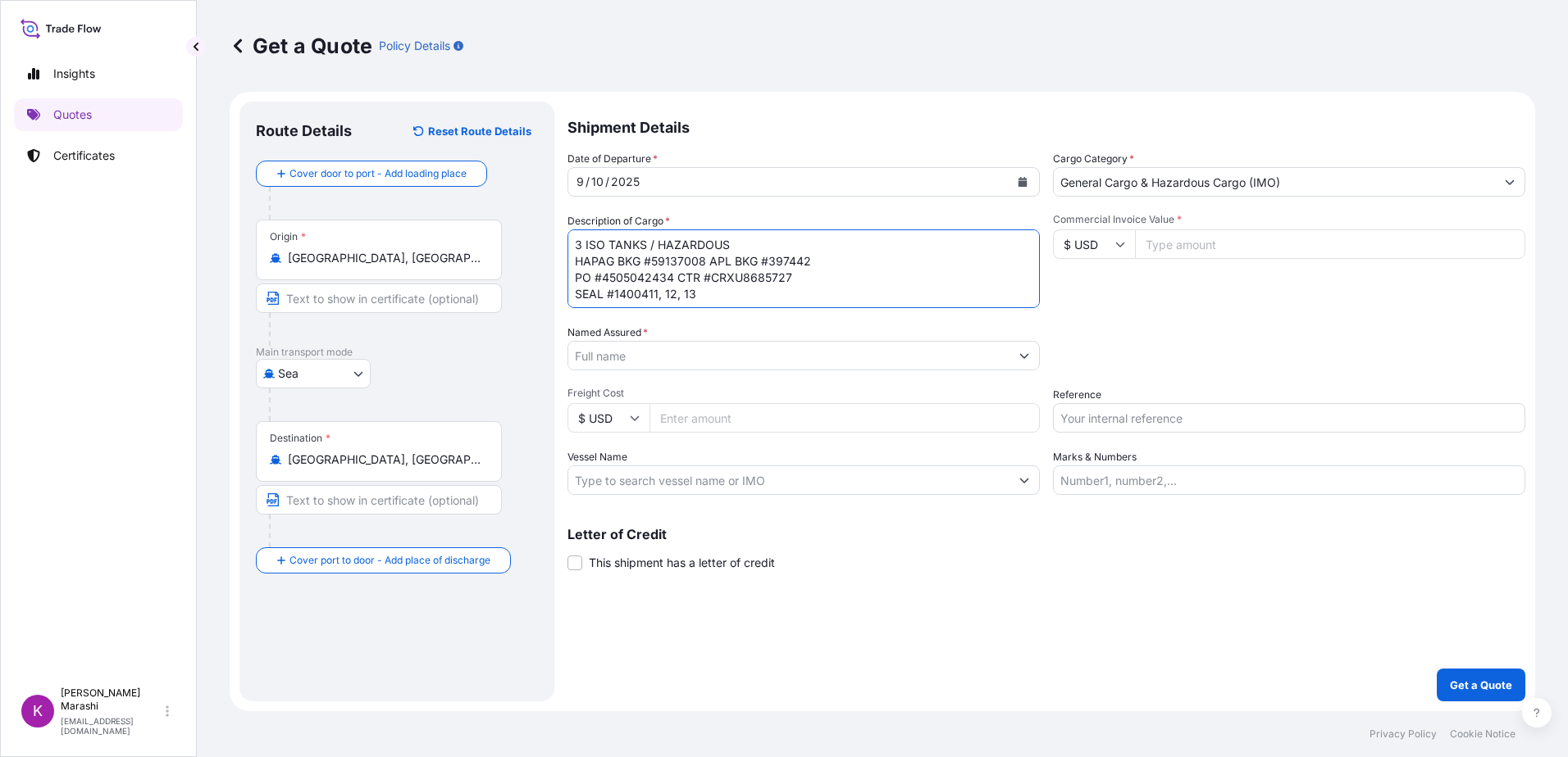
click at [663, 295] on textarea "3 ISO TANKS / HAZARDOUS HAPAG BKG #59137008 APL BKG #397442 PO #4505042434 CTR …" at bounding box center [804, 269] width 472 height 79
click at [704, 293] on textarea "3 ISO TANKS / HAZARDOUS HAPAG BKG #59137008 APL BKG #397442 PO #4505042434 CTR …" at bounding box center [804, 269] width 472 height 79
click at [616, 299] on textarea "3 ISO TANKS / HAZARDOUS HAPAG BKG #59137008 APL BKG #397442 PO #4505042434 CTR …" at bounding box center [804, 269] width 472 height 79
paste textarea "4505042436"
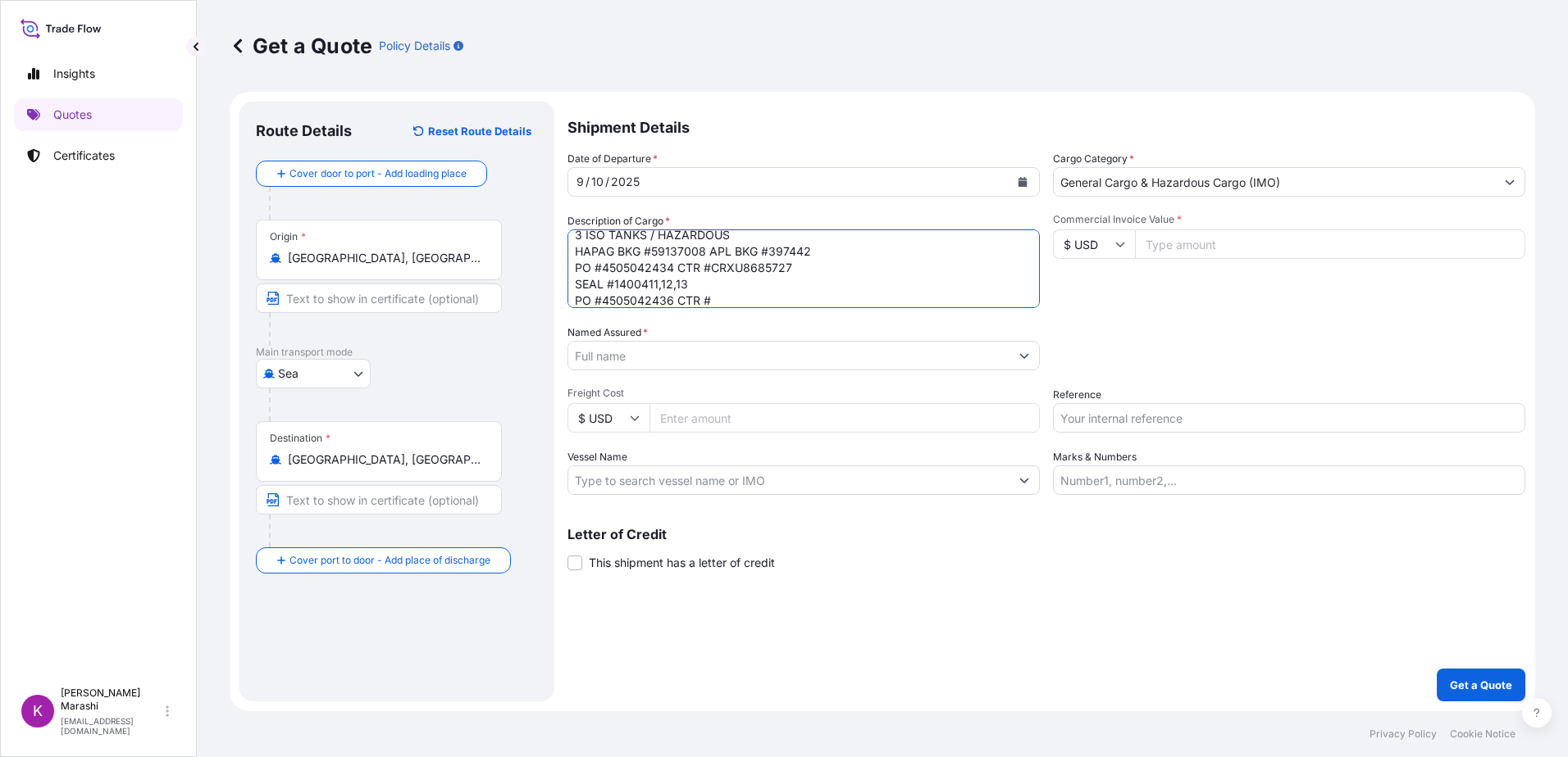
click at [718, 301] on textarea "3 ISO TANKS / HAZARDOUS HAPAG BKG #59137008 APL BKG #397442 PO #4505042434 CTR …" at bounding box center [804, 269] width 472 height 79
paste textarea "FPTU5012810"
click at [629, 301] on textarea "3 ISO TANKS / HAZARDOUS HAPAG BKG #59137008 APL BKG #397442 PO #4505042434 CTR …" at bounding box center [804, 269] width 472 height 79
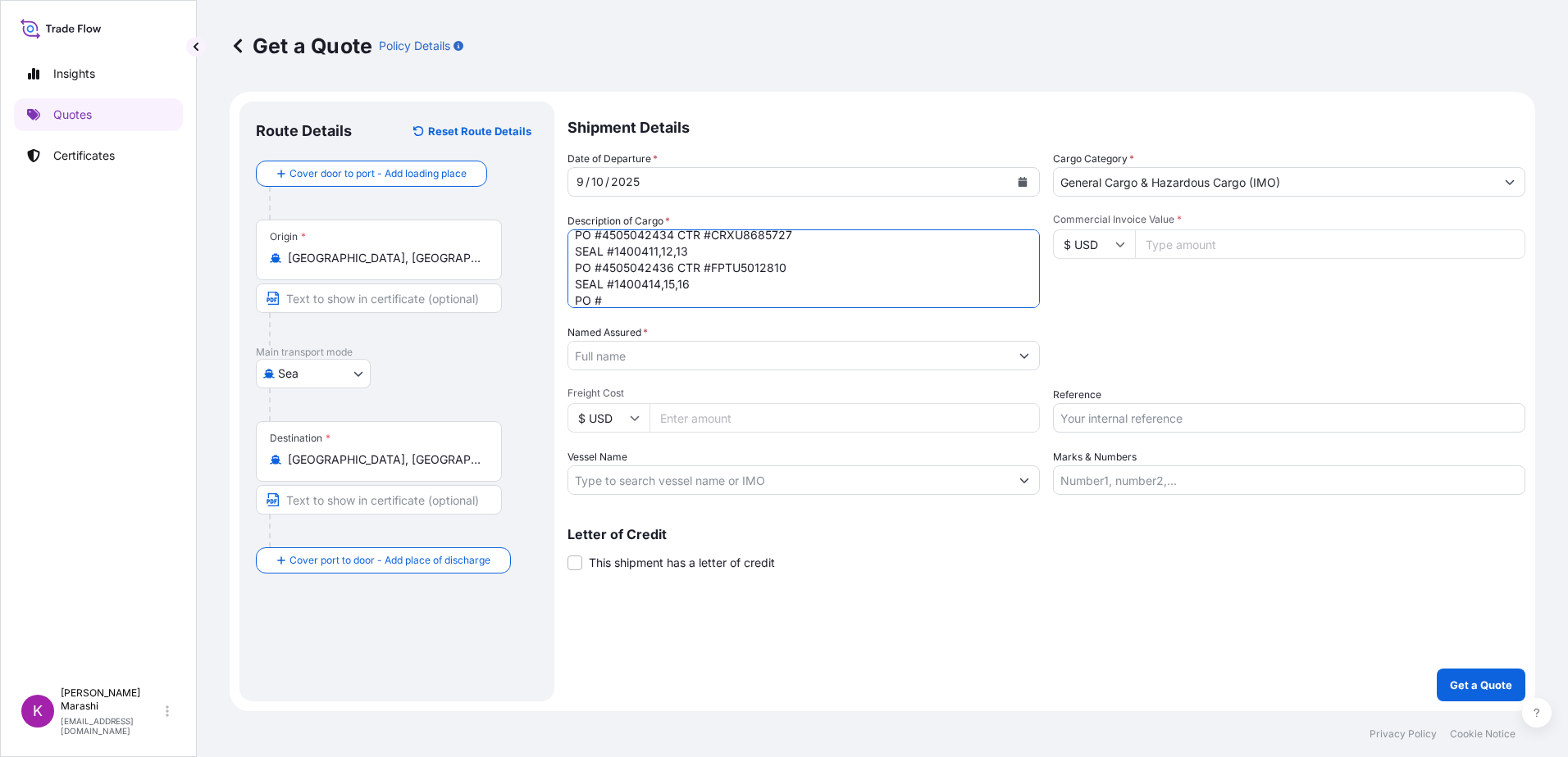
click at [623, 297] on textarea "3 ISO TANKS / HAZARDOUS HAPAG BKG #59137008 APL BKG #397442 PO #4505042434 CTR …" at bounding box center [804, 269] width 472 height 79
paste textarea "4505042439"
click at [718, 295] on textarea "3 ISO TANKS / HAZARDOUS HAPAG BKG #59137008 APL BKG #397442 PO #4505042434 CTR …" at bounding box center [804, 269] width 472 height 79
paste textarea "ITTU1053771"
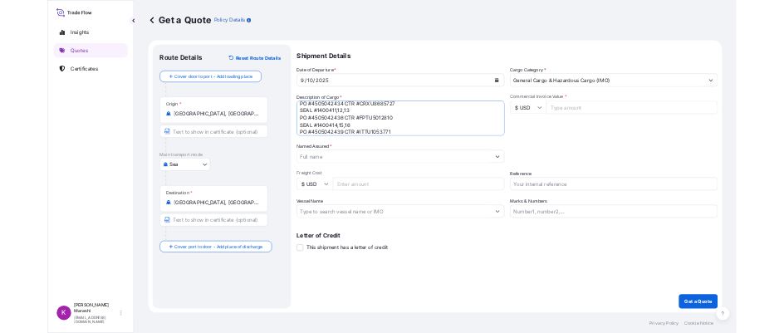
scroll to position [60, 0]
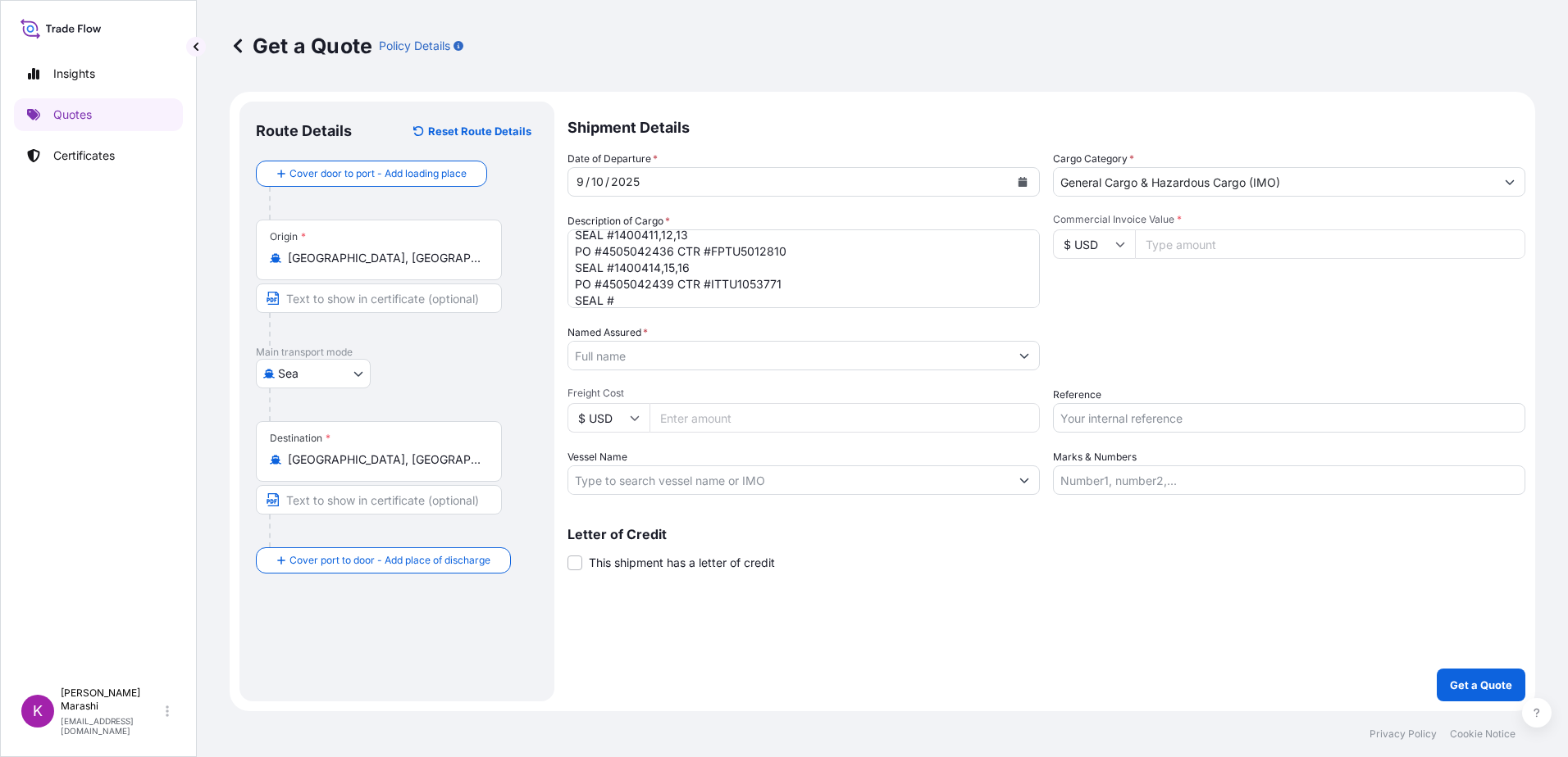
click at [627, 299] on textarea "3 ISO TANKS / HAZARDOUS HAPAG BKG #59137008 APL BKG #397442 PO #4505042434 CTR …" at bounding box center [804, 269] width 472 height 79
type textarea "3 ISO TANKS / HAZARDOUS HAPAG BKG #59137008 APL BKG #397442 PO #4505042434 CTR …"
click at [1178, 245] on input "Commercial Invoice Value *" at bounding box center [1329, 245] width 390 height 30
click at [1160, 246] on input "Commercial Invoice Value *" at bounding box center [1329, 245] width 390 height 30
type input "76470.35"
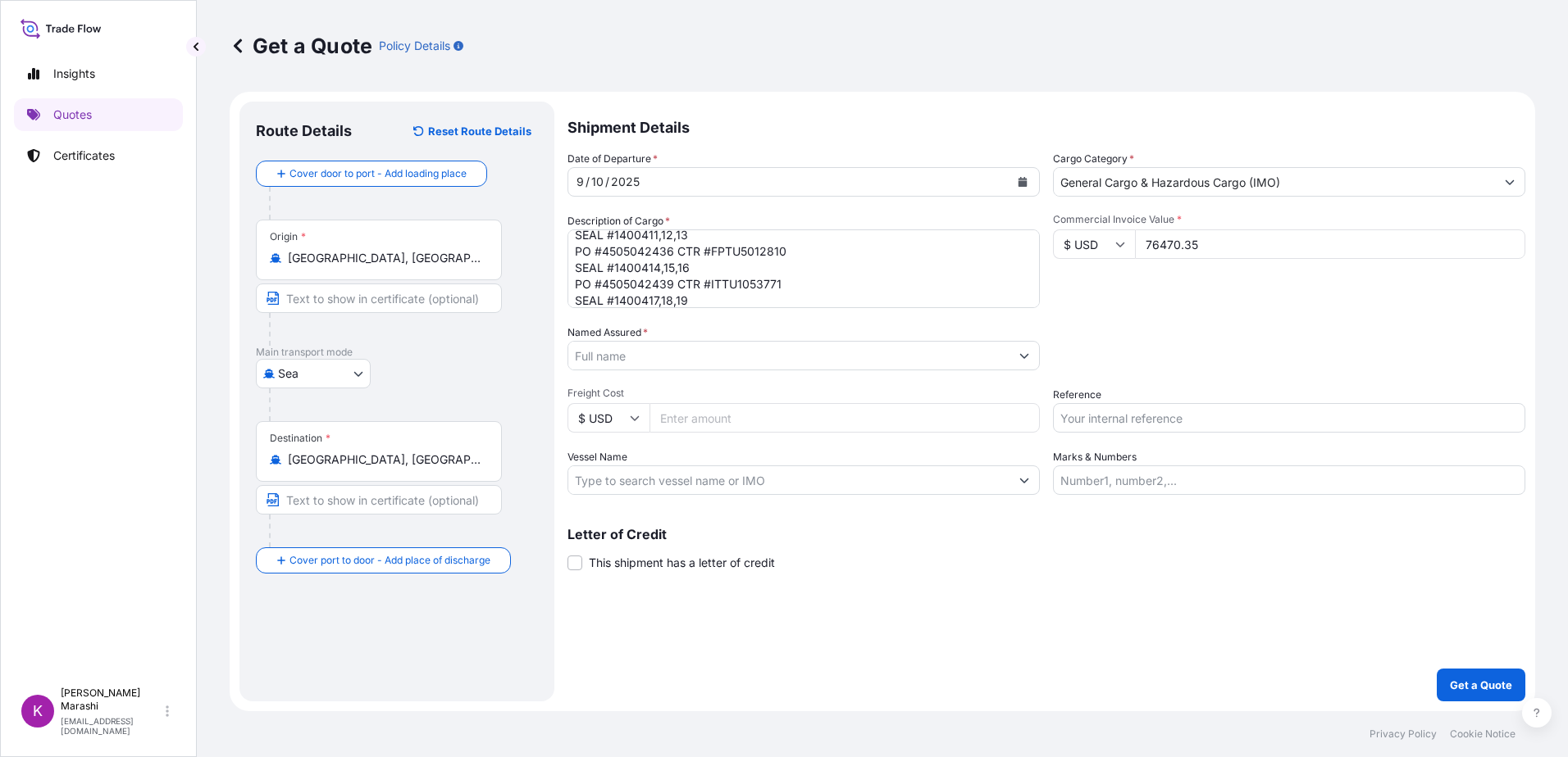
click at [592, 364] on input "Named Assured *" at bounding box center [789, 355] width 441 height 30
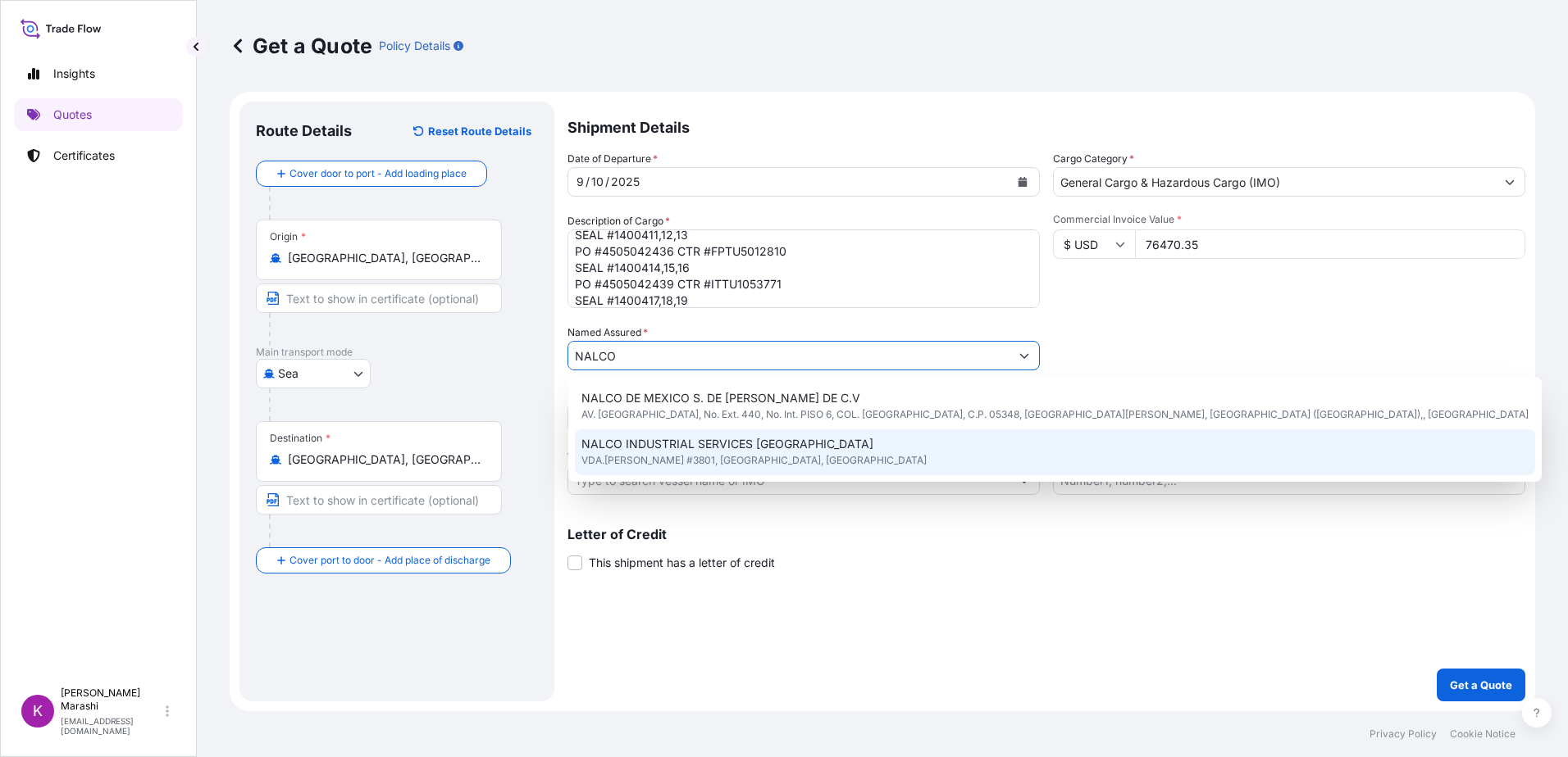
click at [747, 443] on span "NALCO INDUSTRIAL SERVICES [GEOGRAPHIC_DATA]" at bounding box center [728, 444] width 292 height 17
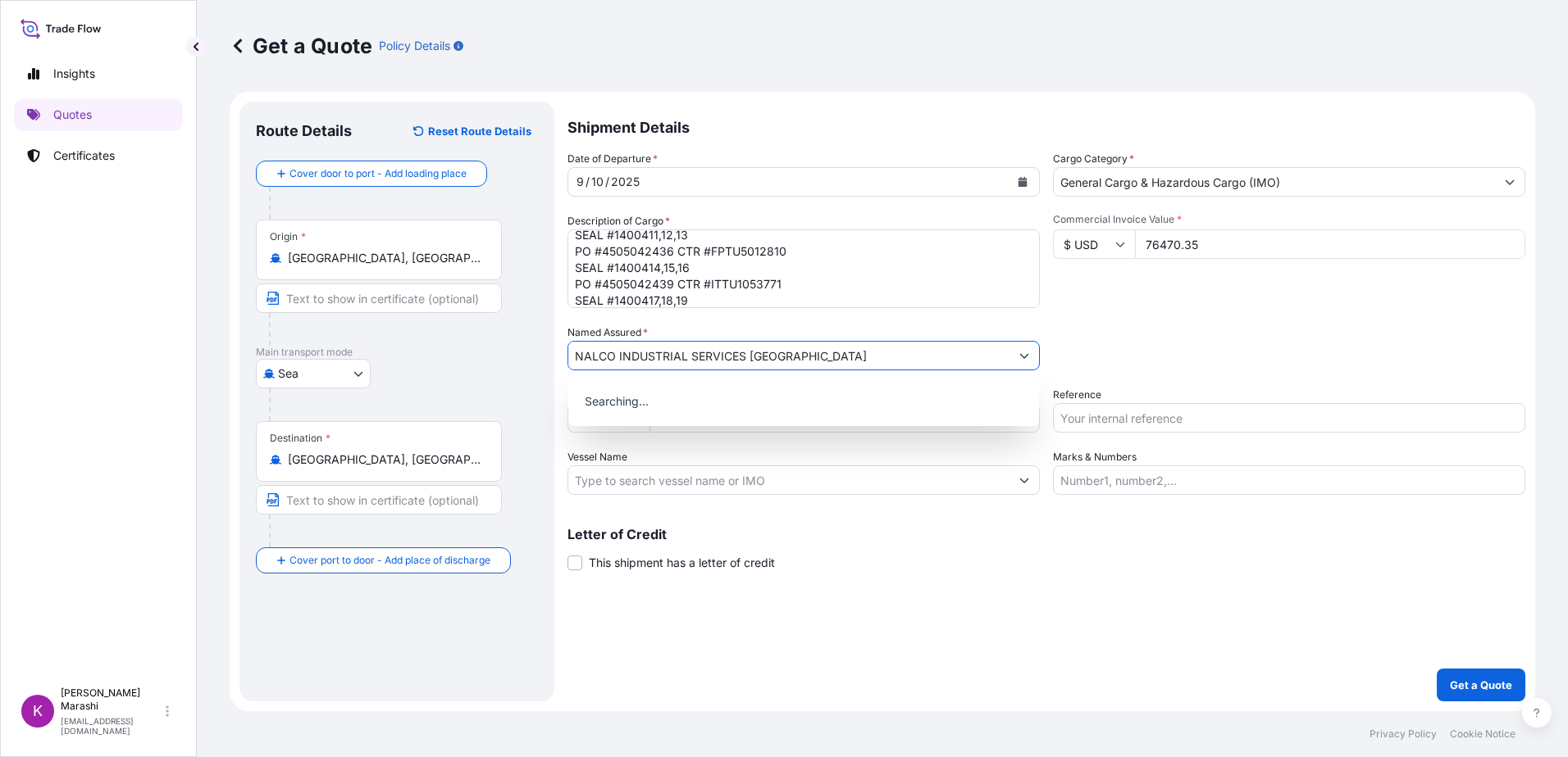
type input "NALCO INDUSTRIAL SERVICES [GEOGRAPHIC_DATA]"
click at [810, 573] on div "Shipment Details Date of Departure * [DATE] Cargo Category * General Cargo & Ha…" at bounding box center [1047, 402] width 958 height 600
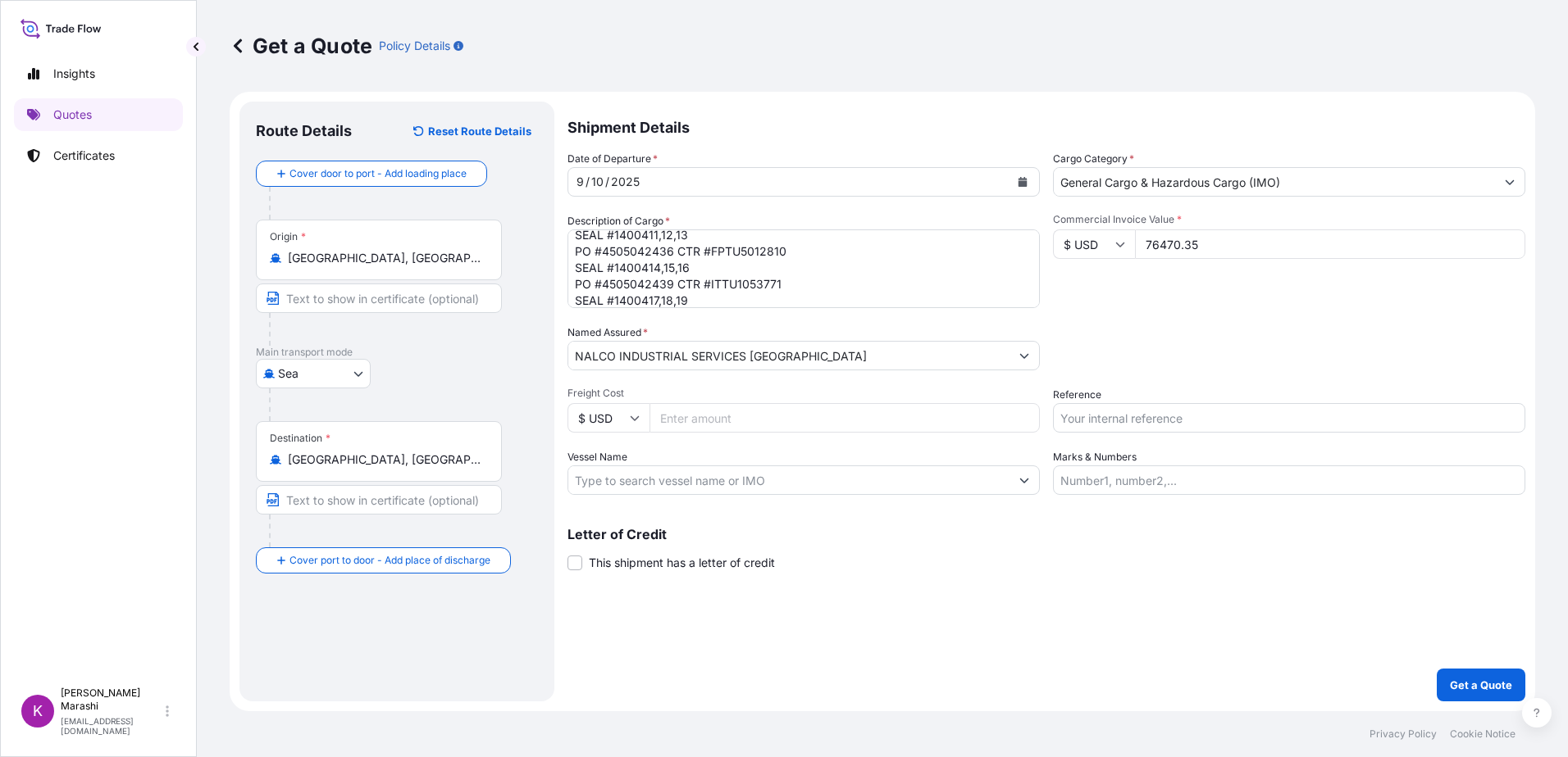
click at [689, 420] on input "Freight Cost" at bounding box center [844, 418] width 390 height 30
type input "30219.00"
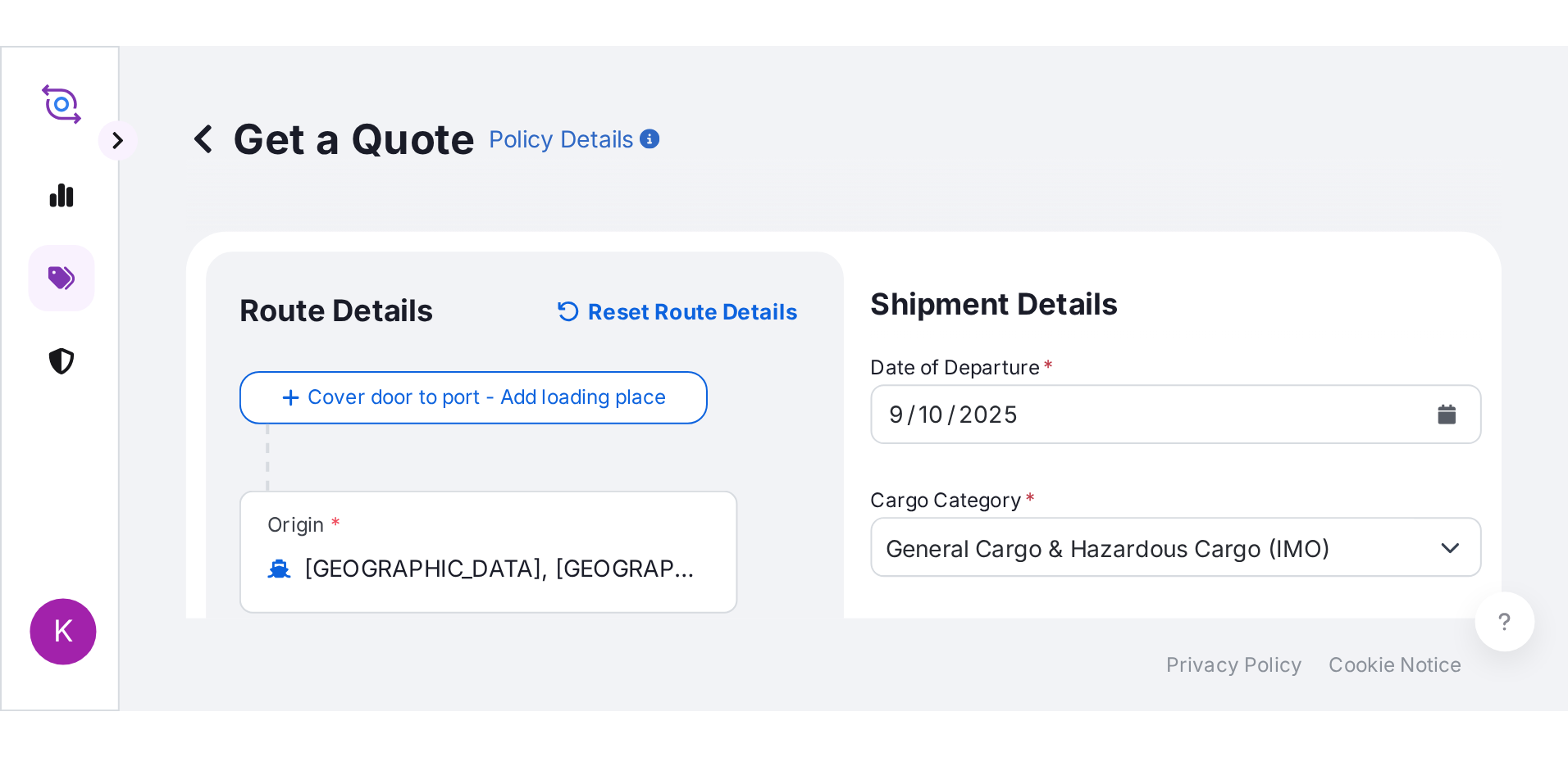
scroll to position [42, 0]
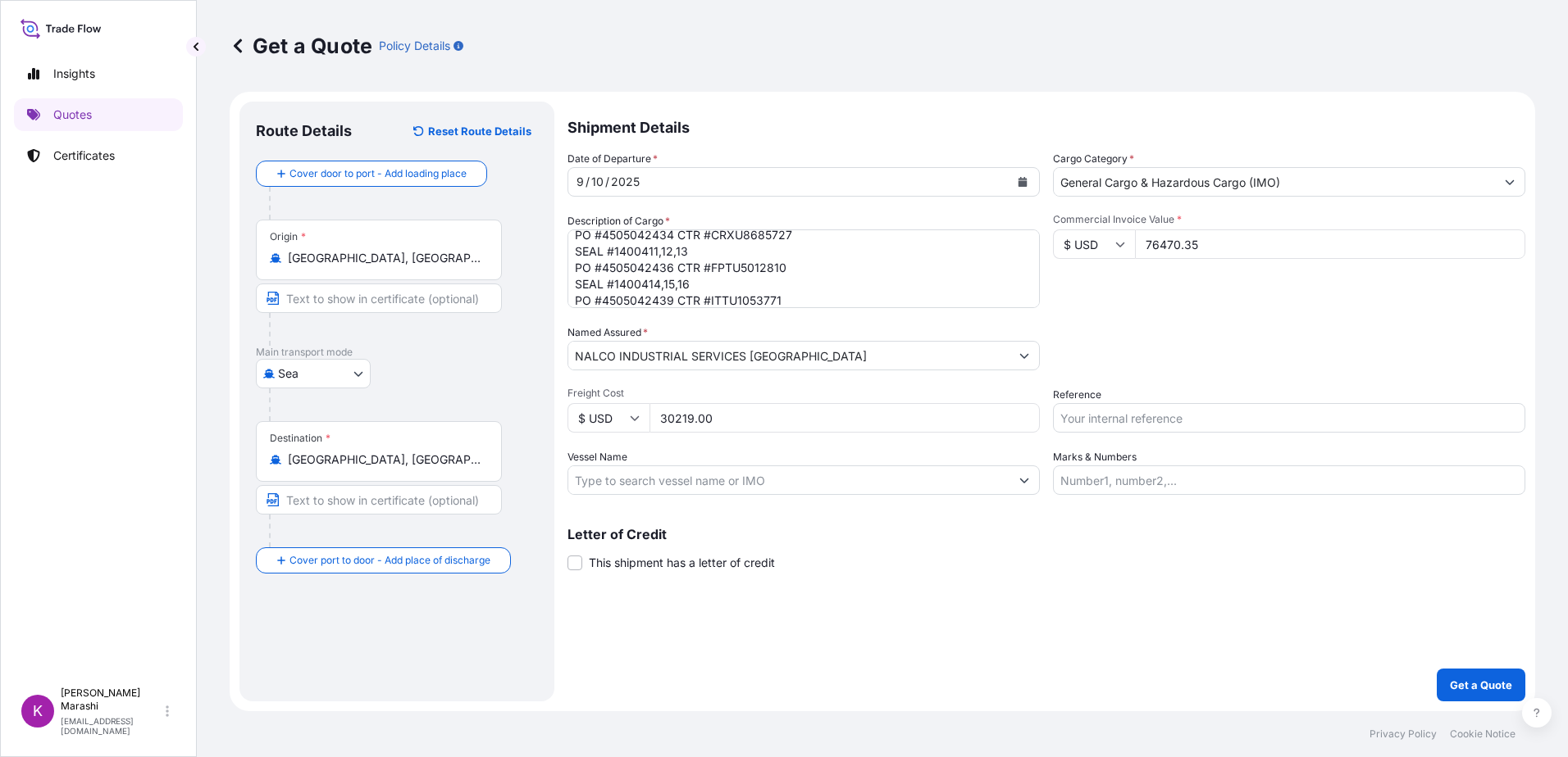
click at [1106, 416] on input "Reference" at bounding box center [1289, 418] width 472 height 30
type input "HOU397442"
click at [726, 482] on input "Vessel Name" at bounding box center [789, 481] width 441 height 30
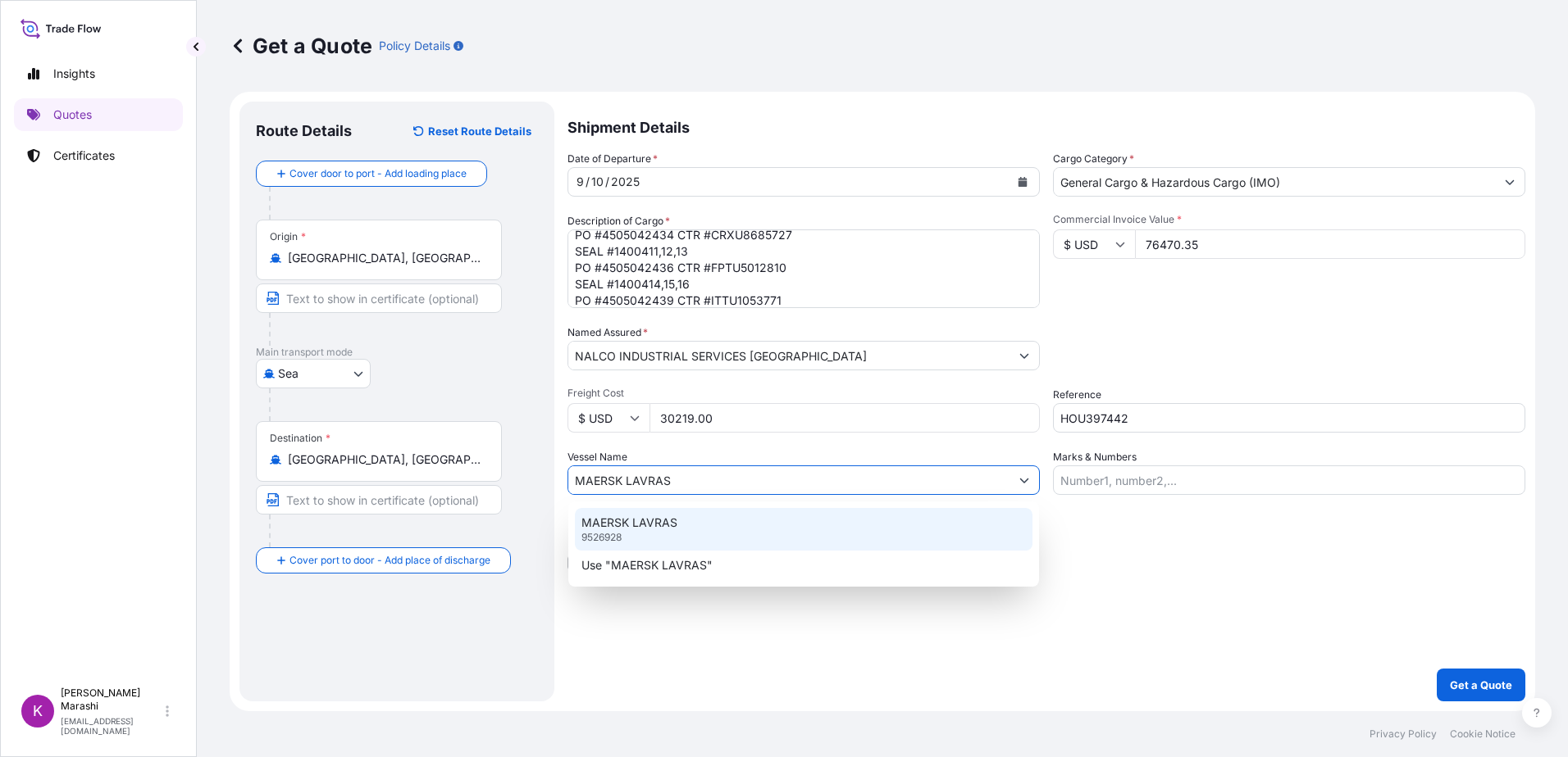
click at [647, 525] on p "MAERSK LAVRAS" at bounding box center [629, 523] width 96 height 17
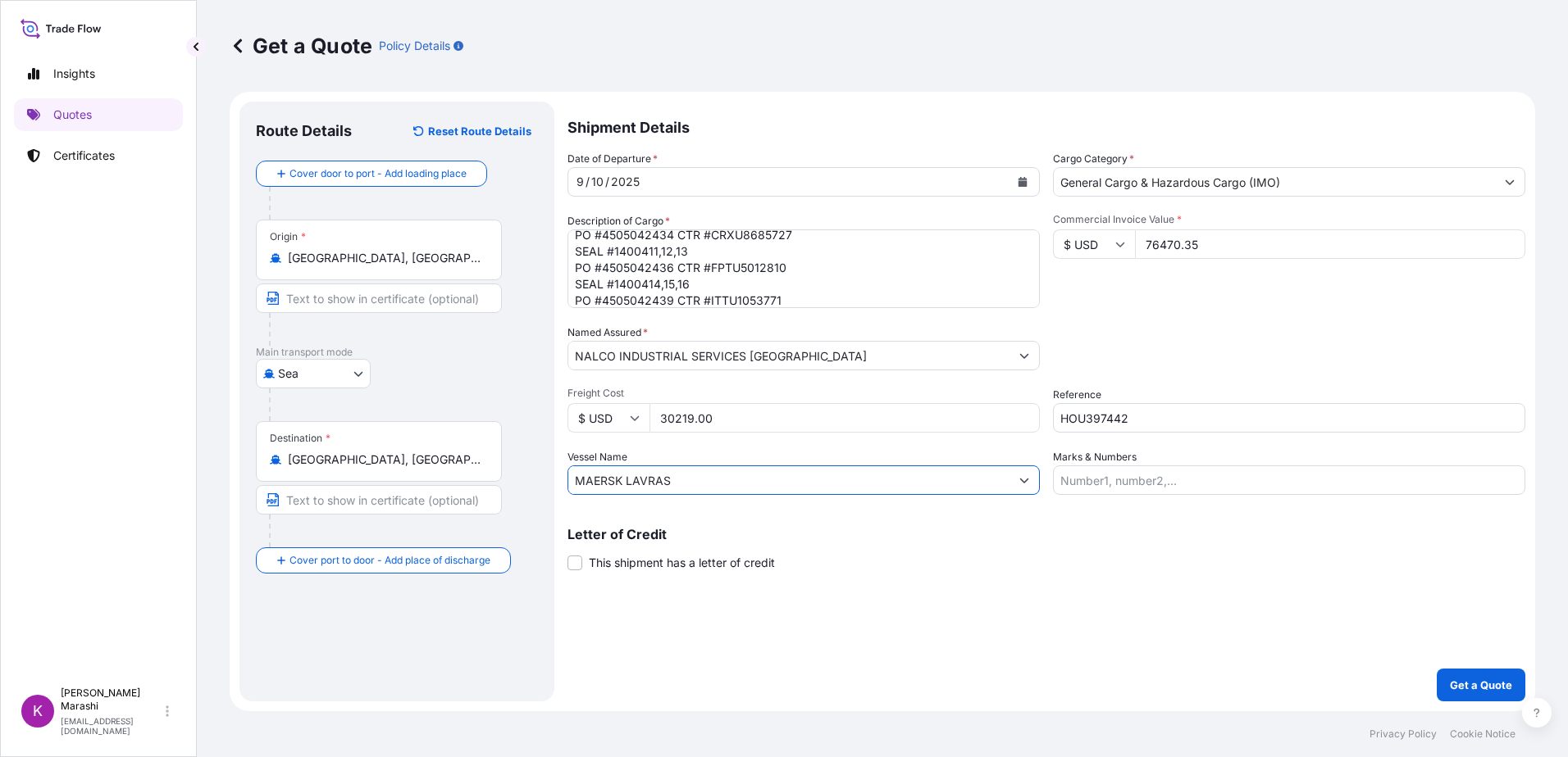
click at [722, 487] on input "MAERSK LAVRAS" at bounding box center [789, 481] width 441 height 30
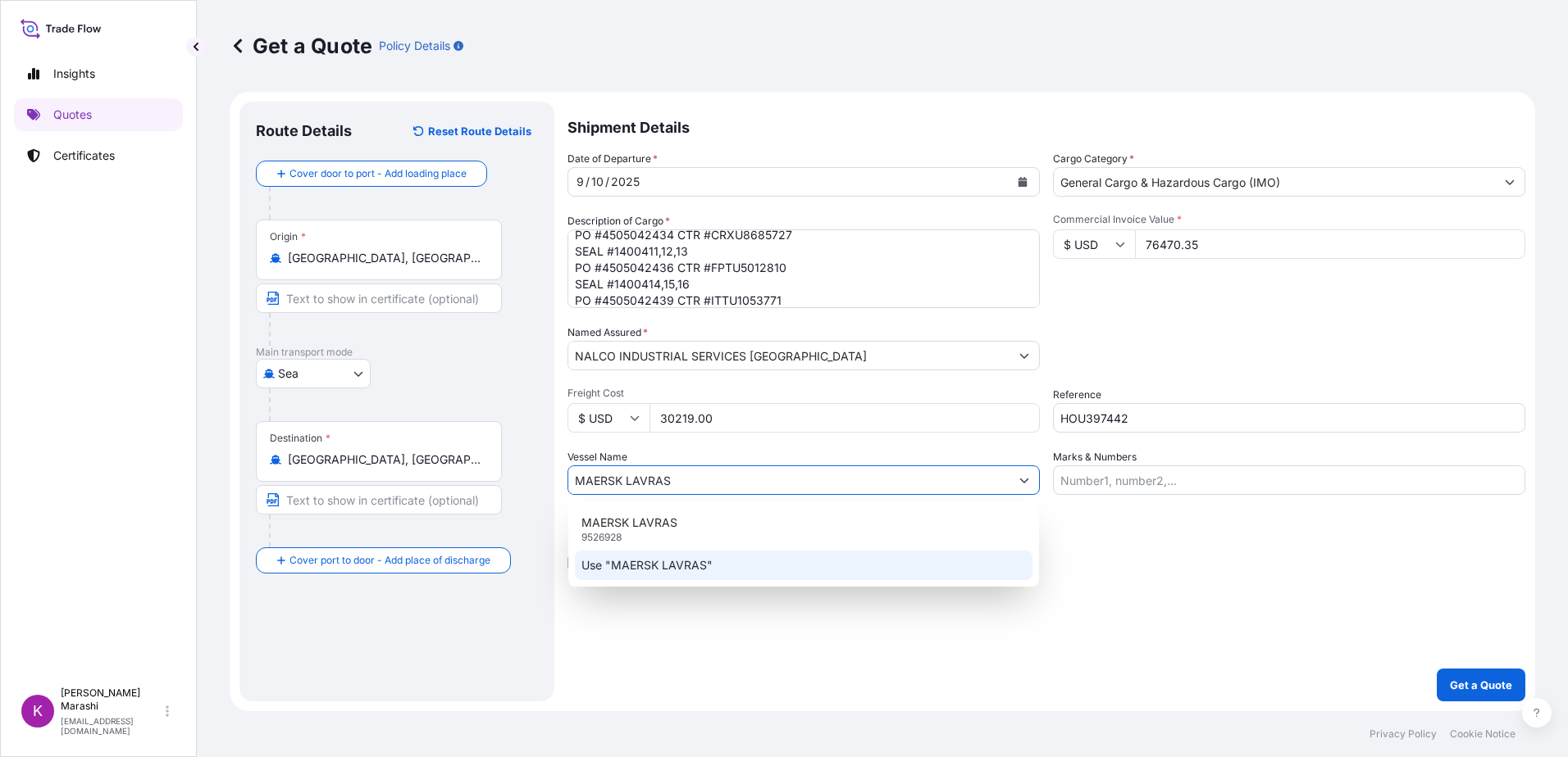
click at [659, 566] on p "Use "MAERSK LAVRAS"" at bounding box center [647, 566] width 131 height 17
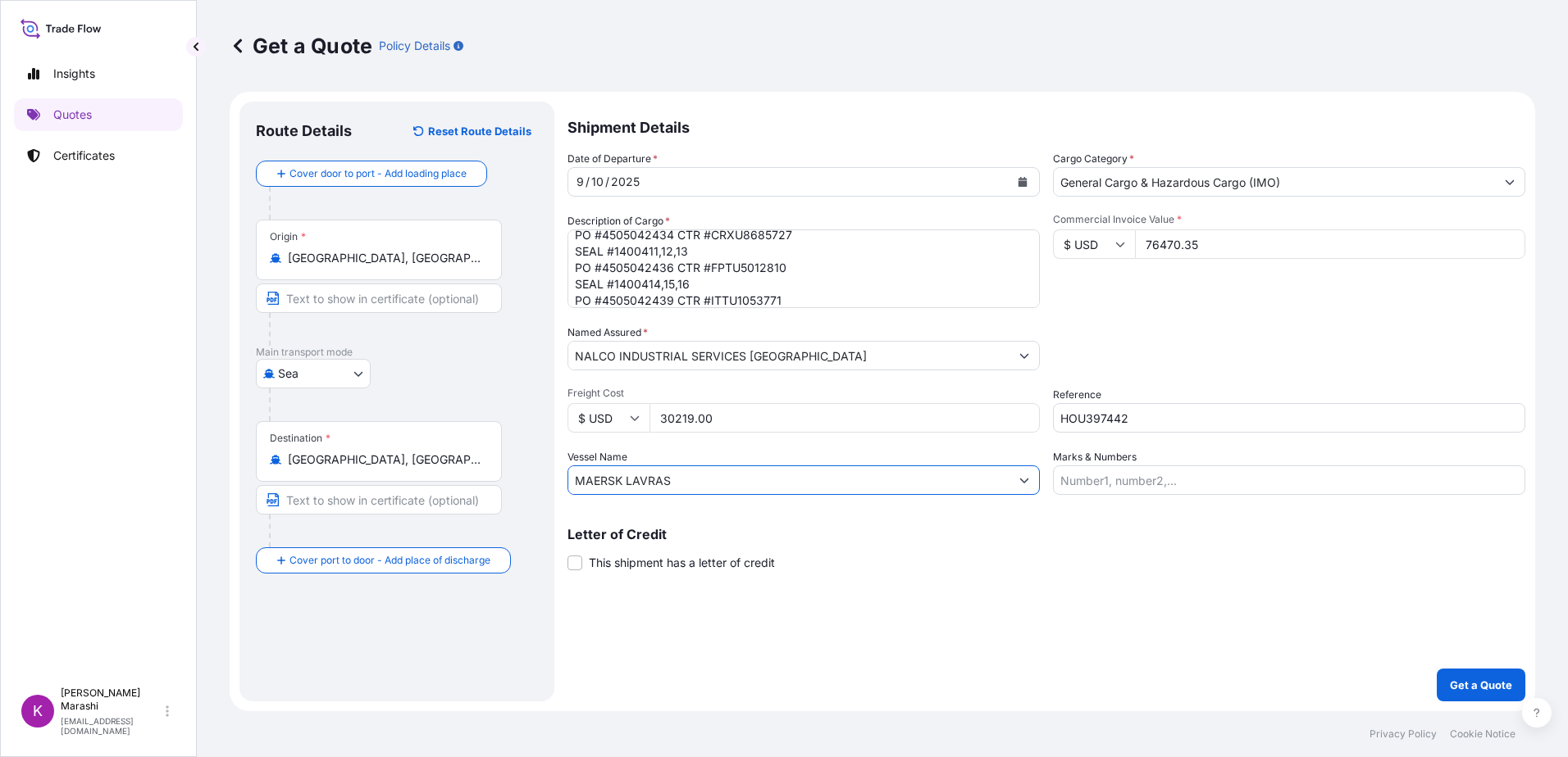
type input "MAERSK LAVRAS"
click at [1075, 481] on input "Marks & Numbers" at bounding box center [1289, 481] width 472 height 30
paste input "CRXU8685727"
click at [1163, 484] on input "CRXU8685727," at bounding box center [1289, 481] width 472 height 30
paste input "FPTU5012810"
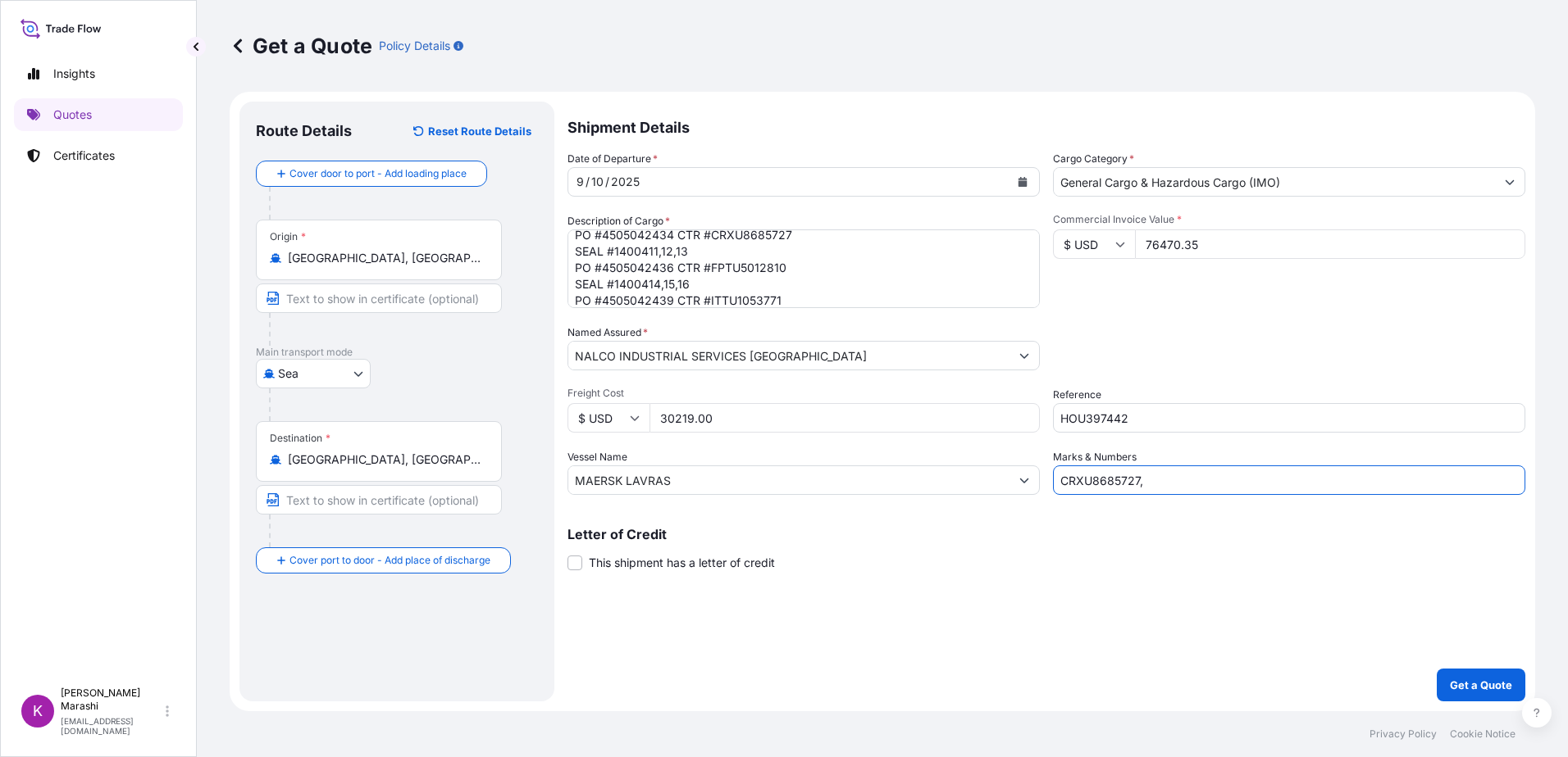
paste input "FPTU5012810"
click at [1244, 486] on input "CRXU8685727, FPTU5012810," at bounding box center [1289, 481] width 472 height 30
paste input "ITTU1053771"
type input "CRXU8685727, FPTU5012810, ITTU1053771"
click at [1478, 684] on p "Get a Quote" at bounding box center [1480, 685] width 62 height 17
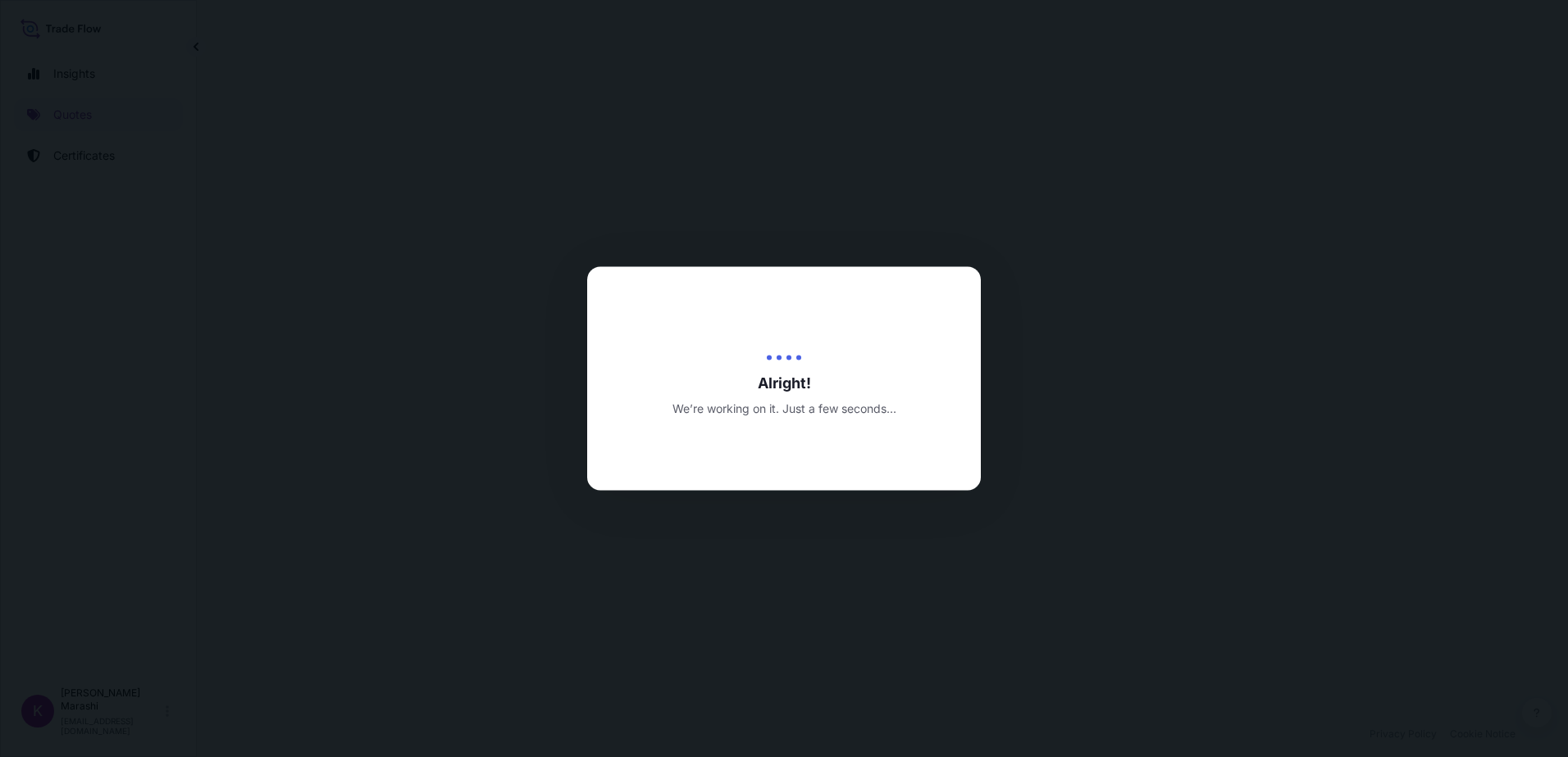
select select "Sea"
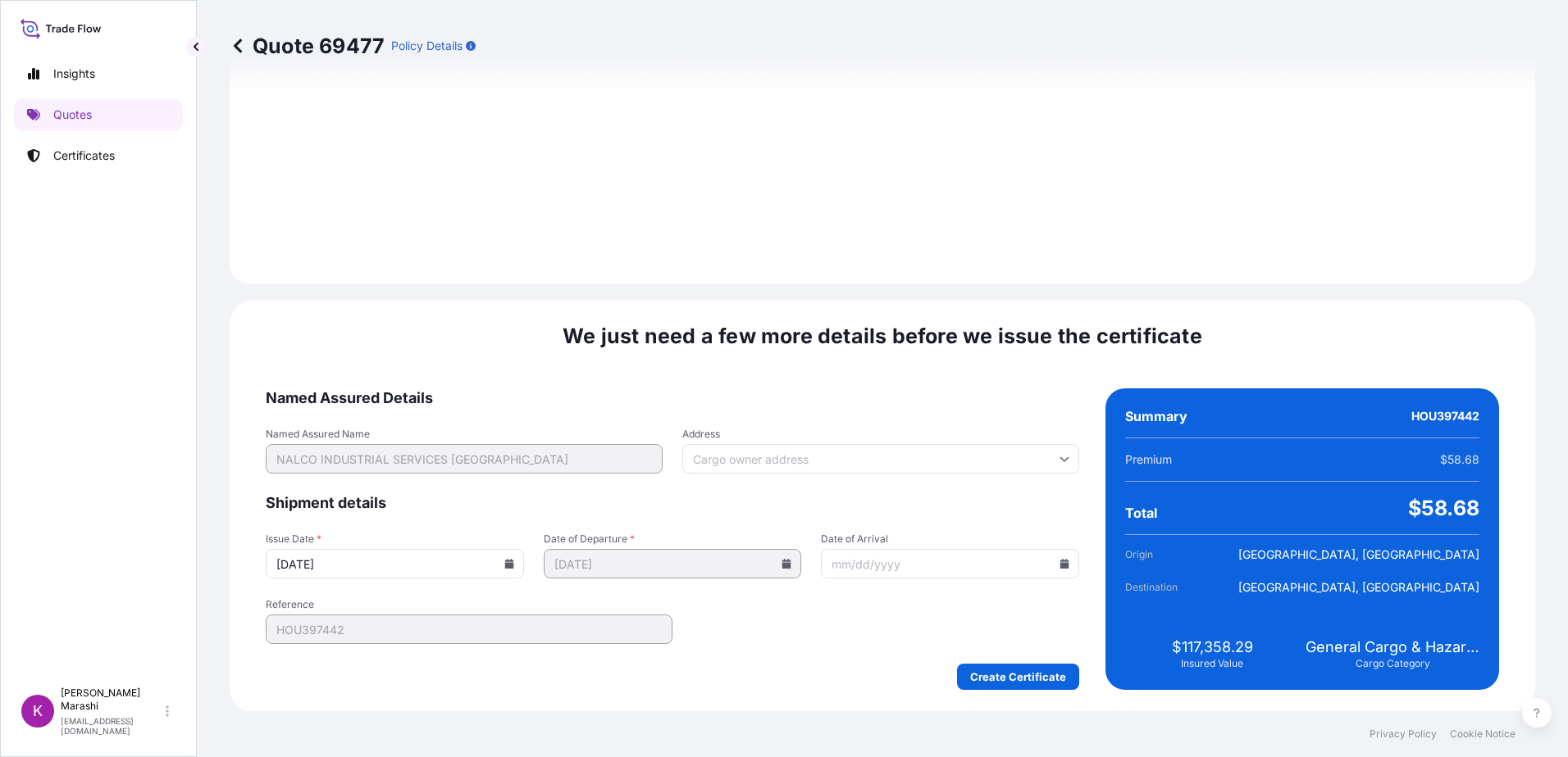
scroll to position [1850, 0]
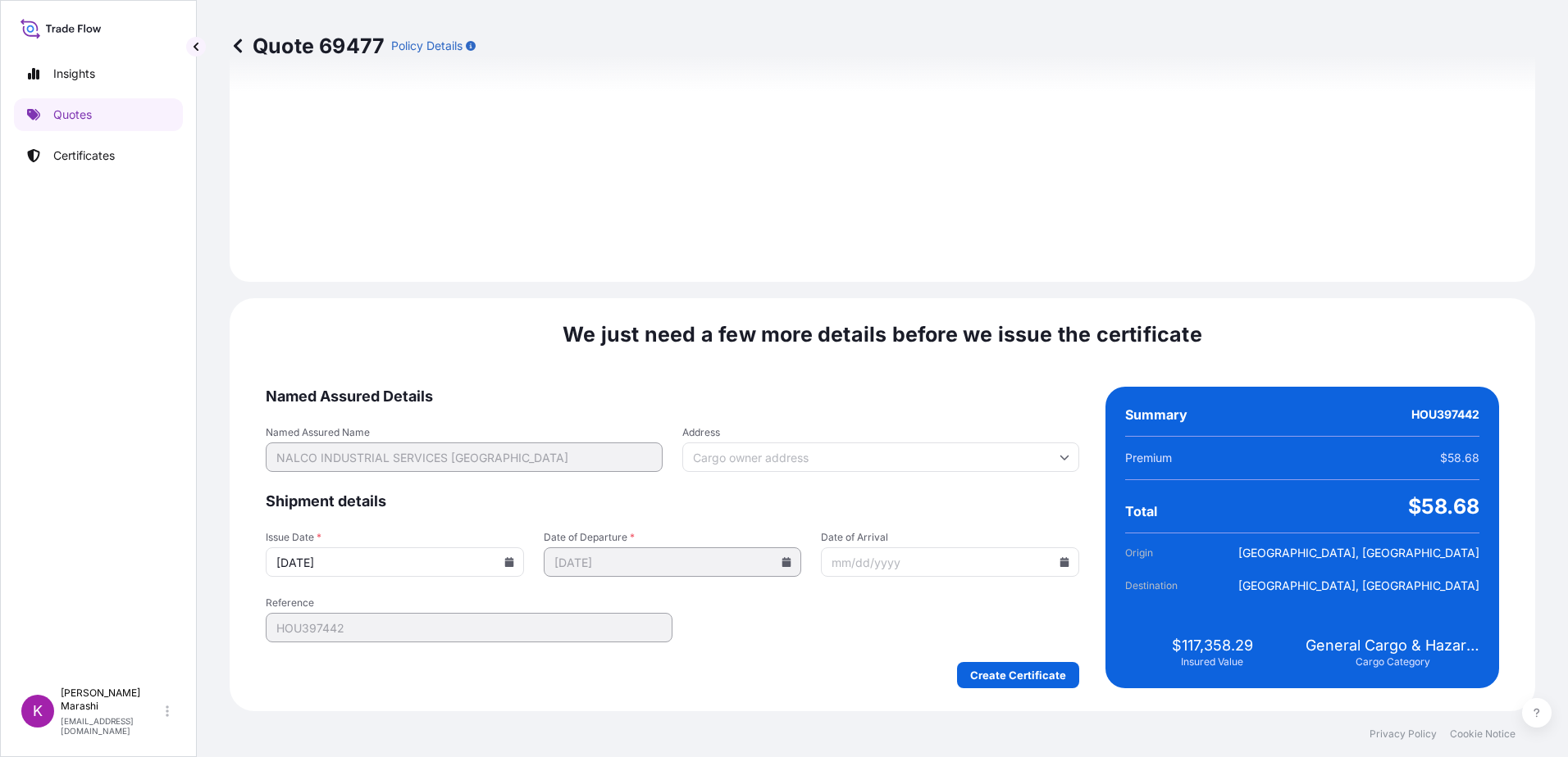
click at [1060, 566] on icon at bounding box center [1064, 563] width 9 height 10
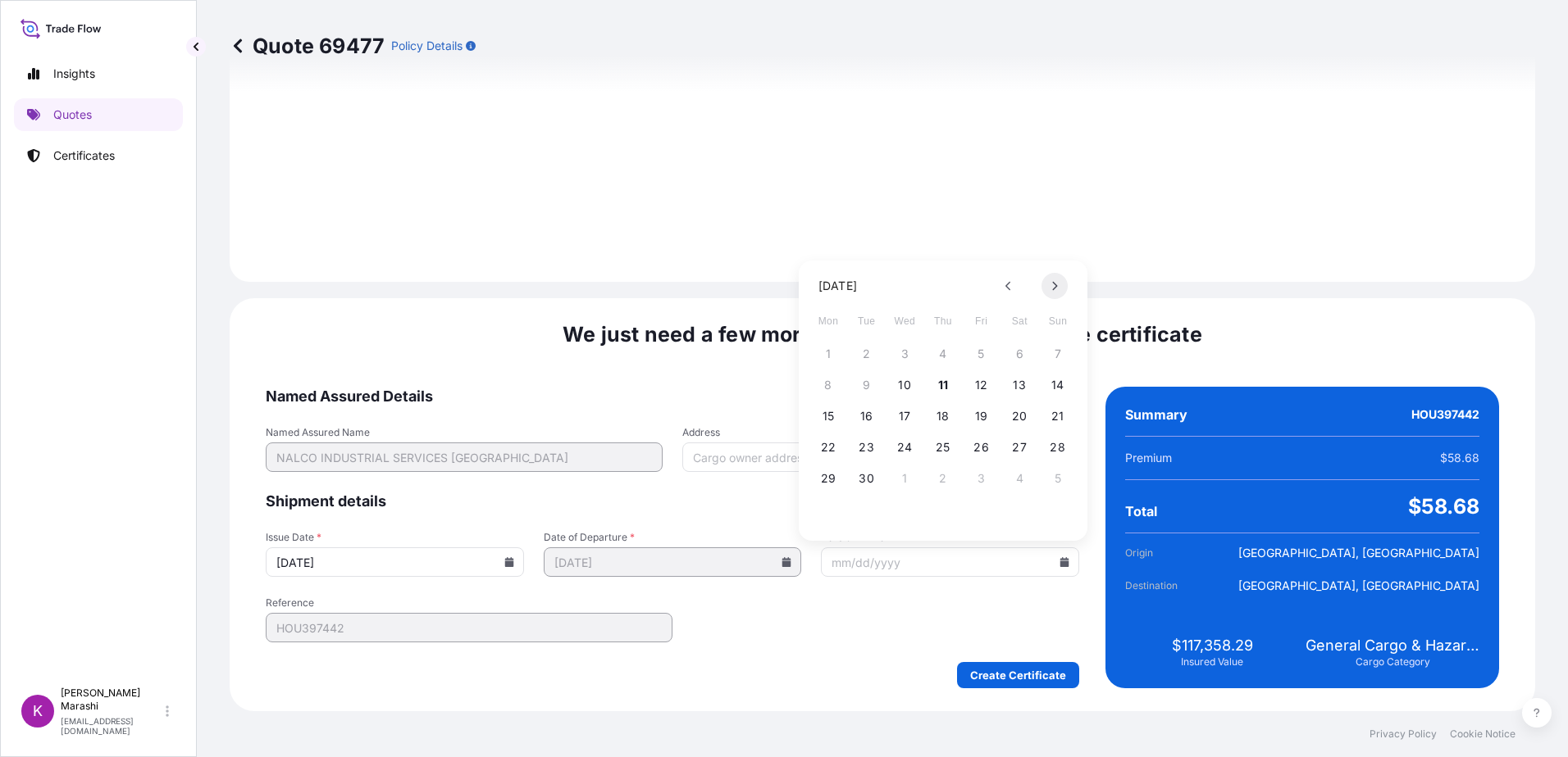
click at [1057, 288] on icon at bounding box center [1055, 286] width 7 height 10
click at [980, 413] on button "17" at bounding box center [981, 416] width 27 height 27
type input "[DATE]"
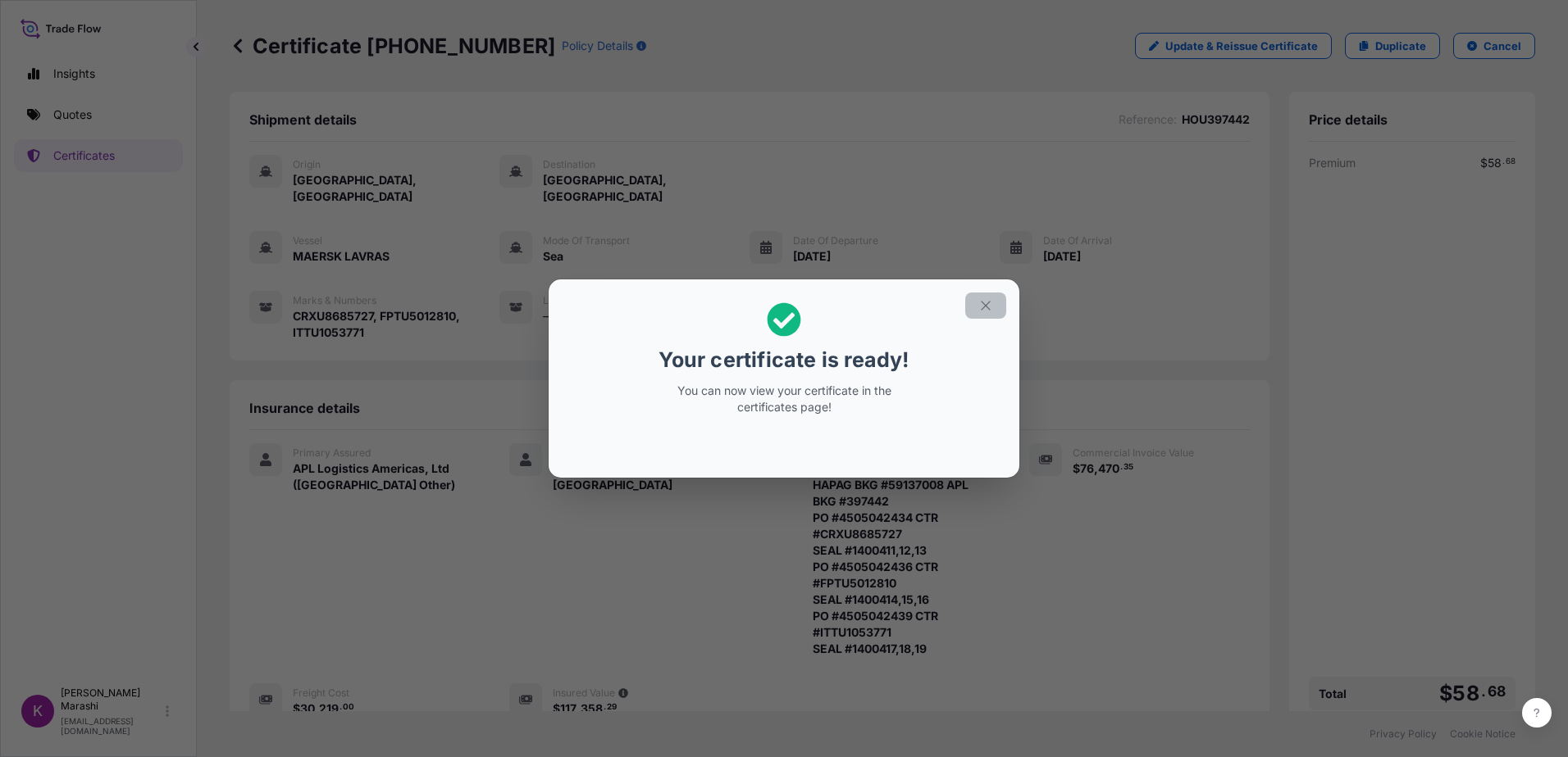
click at [988, 298] on icon "button" at bounding box center [985, 305] width 15 height 15
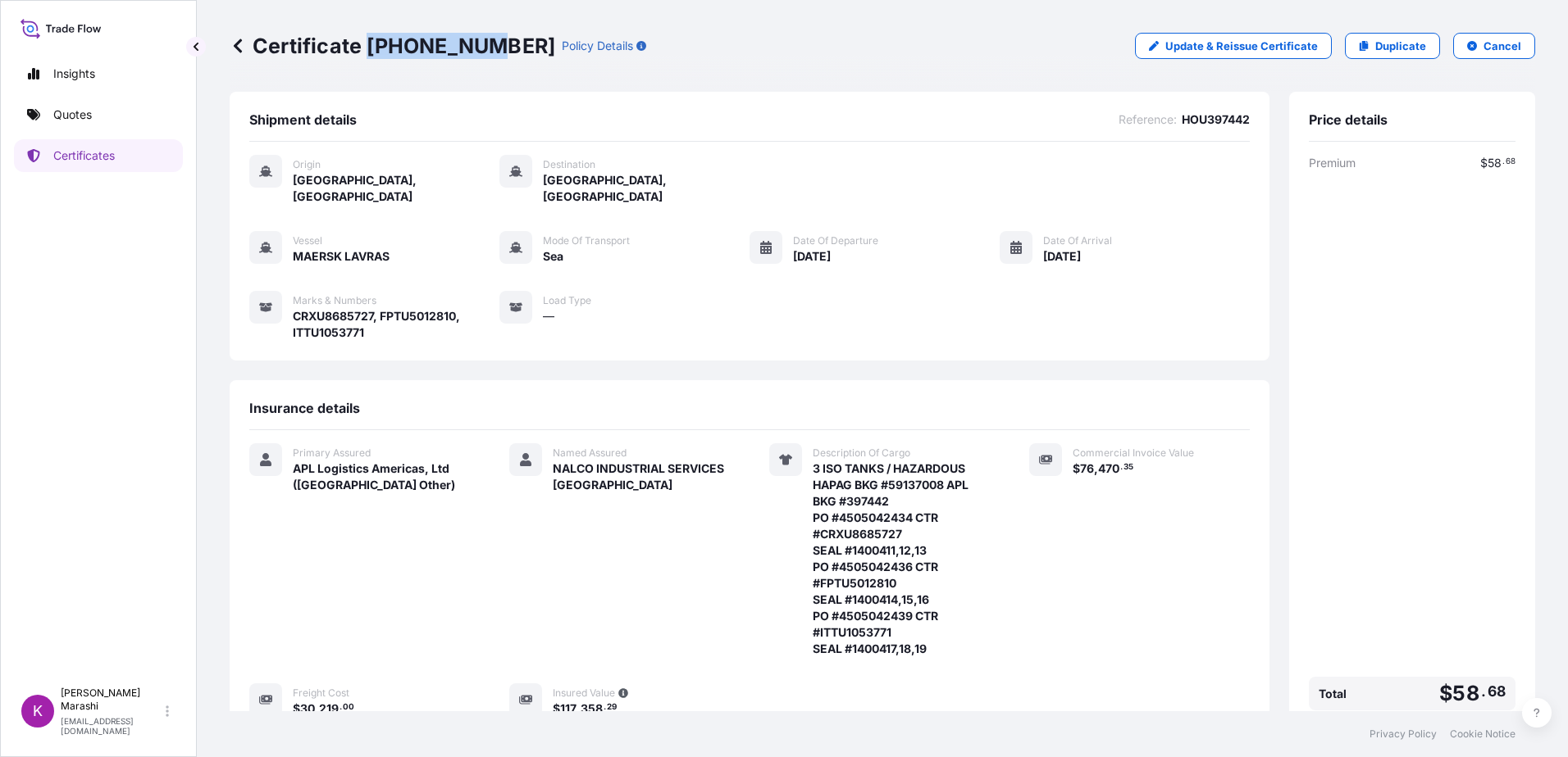
drag, startPoint x: 368, startPoint y: 43, endPoint x: 479, endPoint y: 57, distance: 111.9
click at [479, 57] on p "Certificate [PHONE_NUMBER]" at bounding box center [393, 45] width 326 height 27
copy p "[PHONE_NUMBER]"
drag, startPoint x: 1022, startPoint y: 285, endPoint x: 1028, endPoint y: 278, distance: 9.2
click at [1028, 278] on div "Vessel MAERSK LAVRAS Mode of Transport Sea Date of Departure [DATE] Date of Arr…" at bounding box center [748, 285] width 1000 height 110
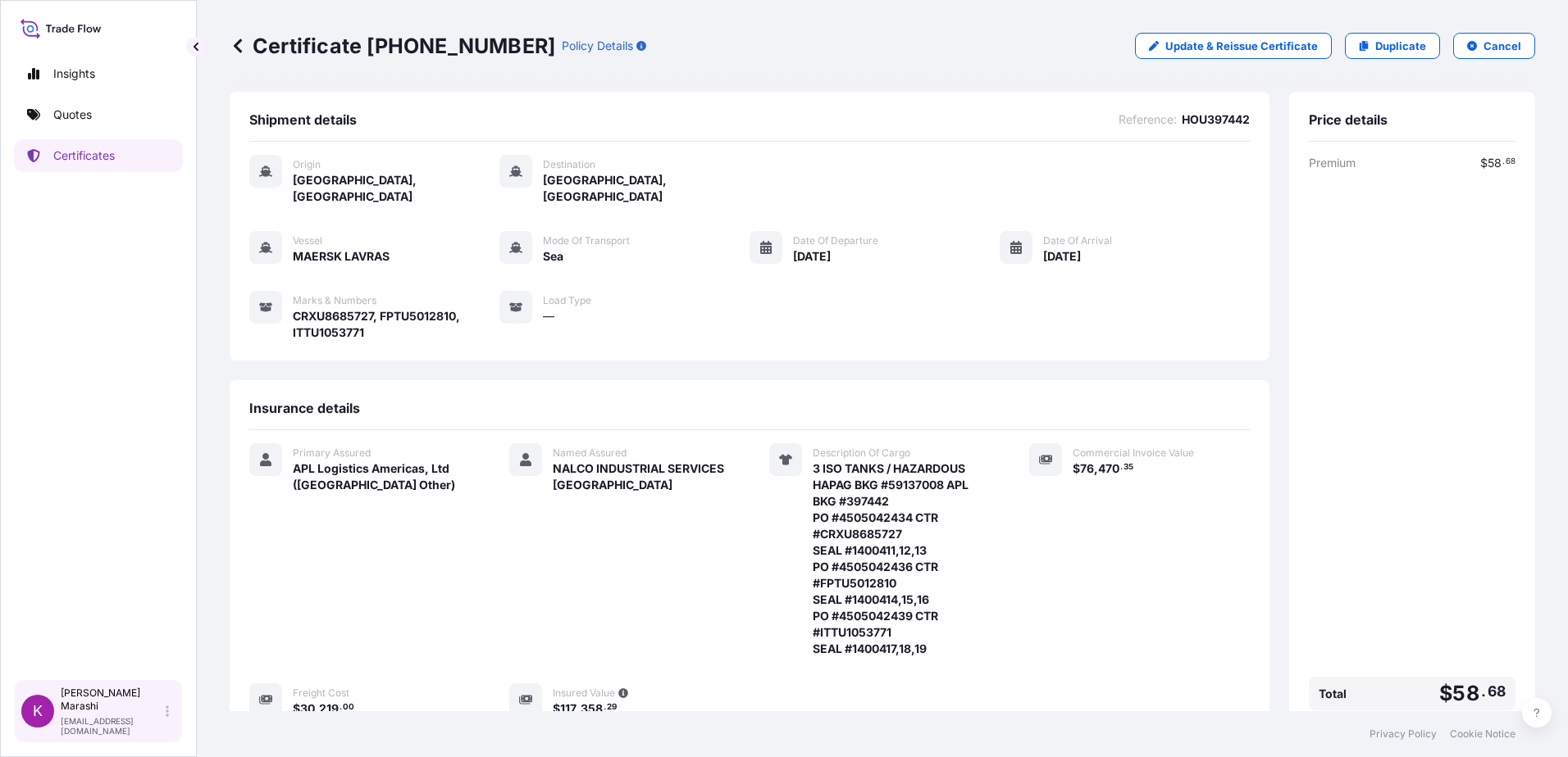
click at [122, 713] on p "[PERSON_NAME]" at bounding box center [111, 700] width 102 height 27
